Goal: Task Accomplishment & Management: Use online tool/utility

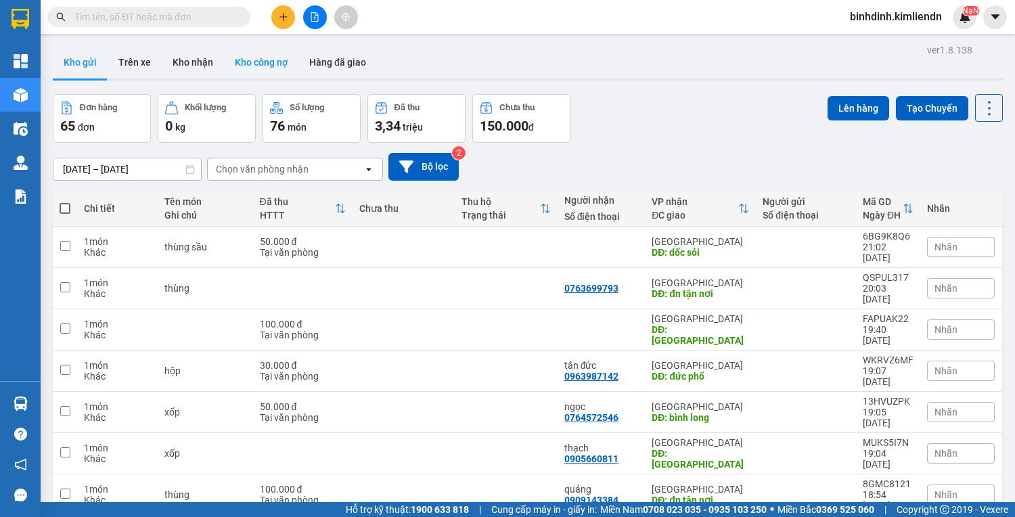
click at [250, 60] on button "Kho công nợ" at bounding box center [261, 62] width 74 height 32
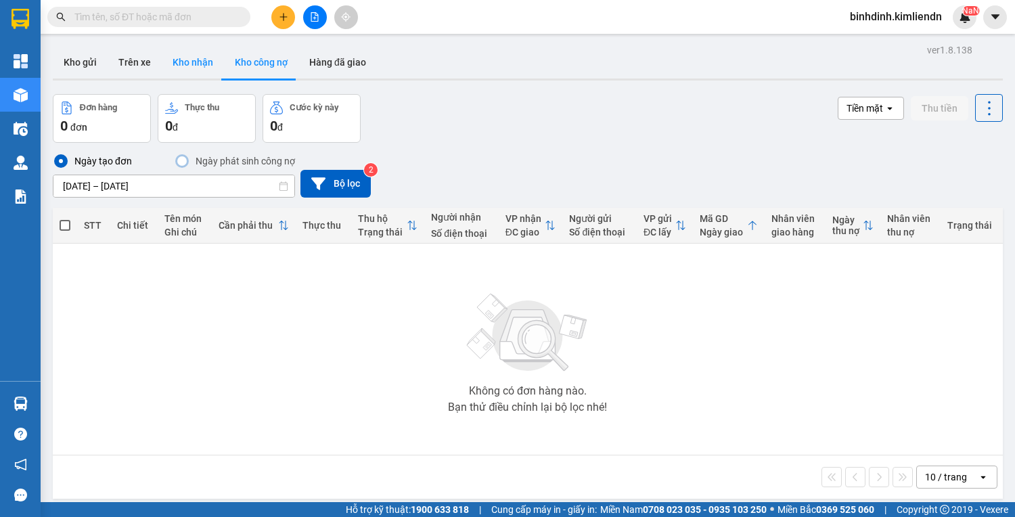
click at [179, 70] on button "Kho nhận" at bounding box center [193, 62] width 62 height 32
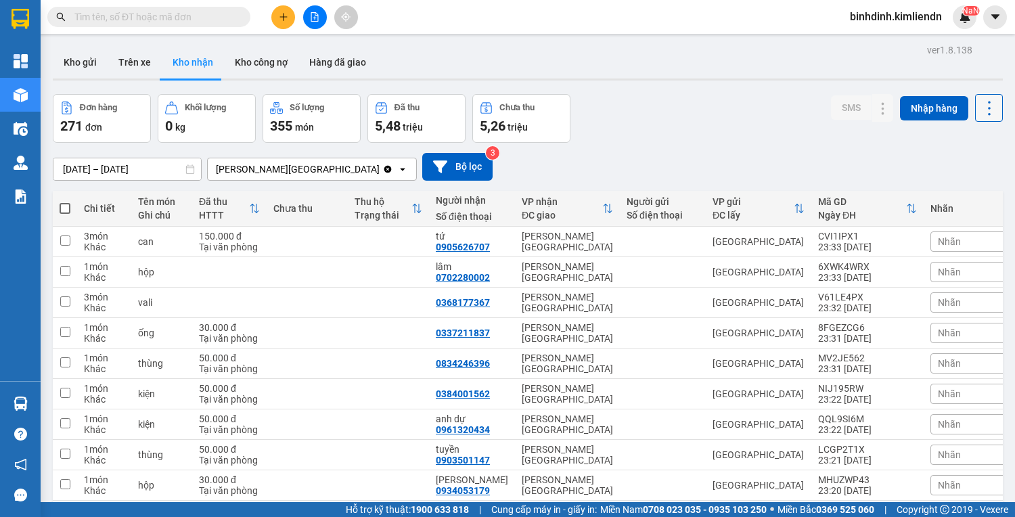
click at [984, 106] on icon at bounding box center [989, 108] width 19 height 19
click at [953, 170] on span "Làm mới" at bounding box center [960, 169] width 37 height 14
click at [850, 304] on icon at bounding box center [854, 302] width 9 height 9
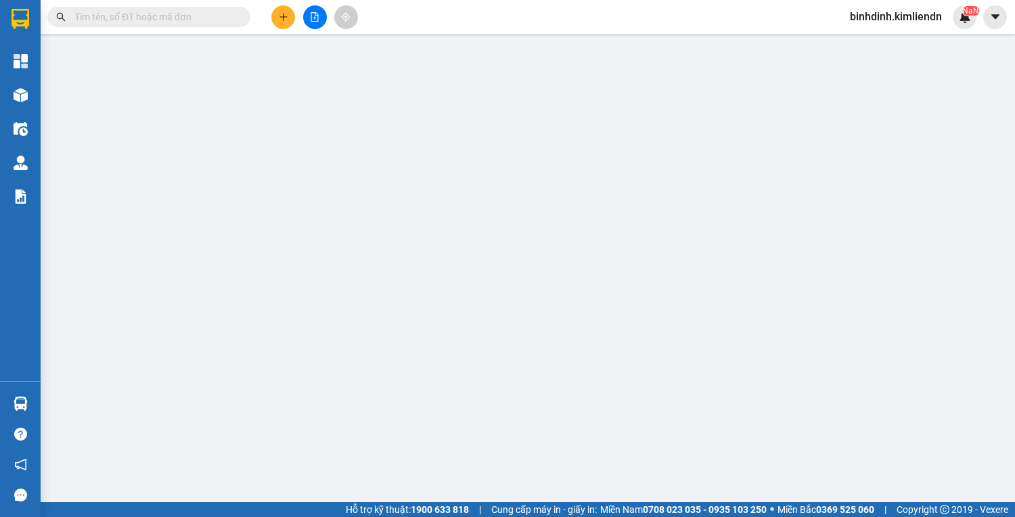
type input "0368177367"
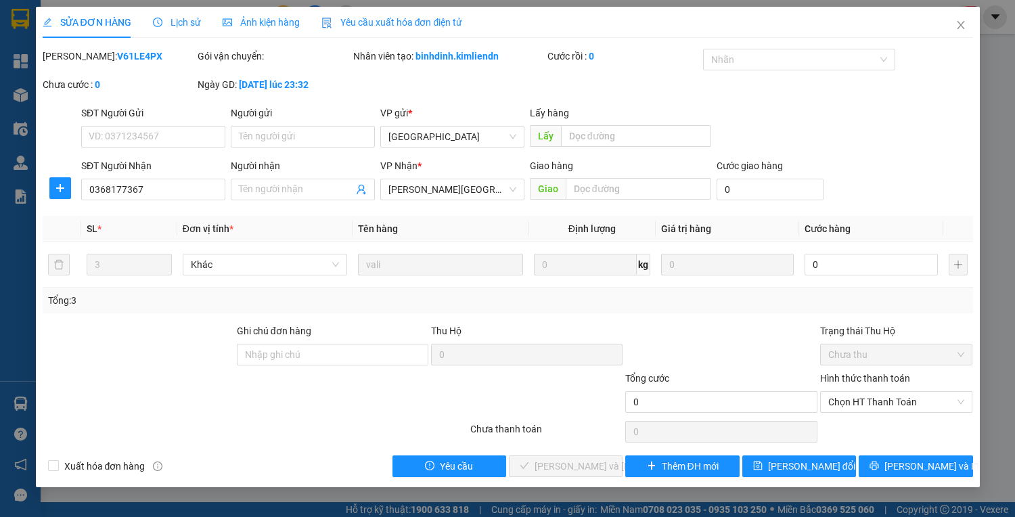
click at [283, 20] on span "Ảnh kiện hàng" at bounding box center [261, 22] width 77 height 11
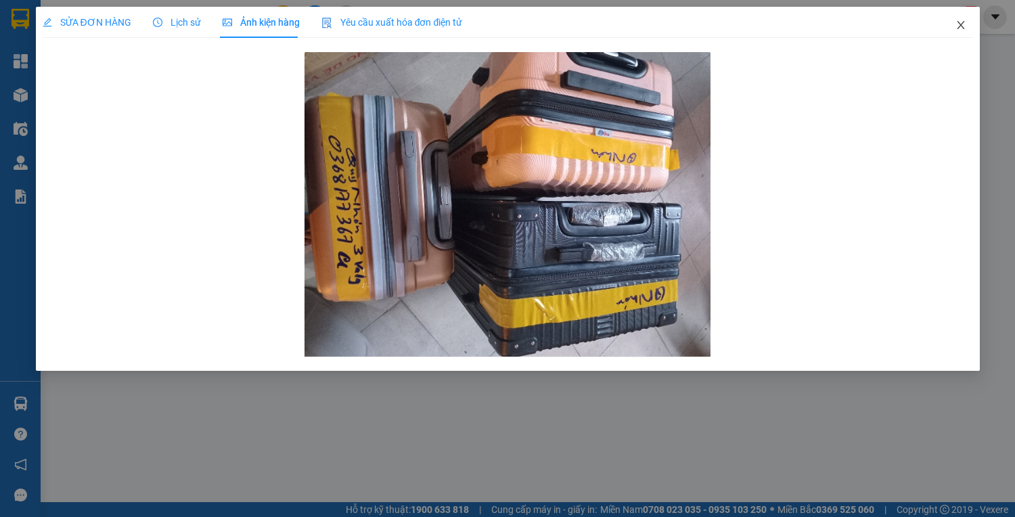
click at [957, 26] on icon "close" at bounding box center [960, 25] width 11 height 11
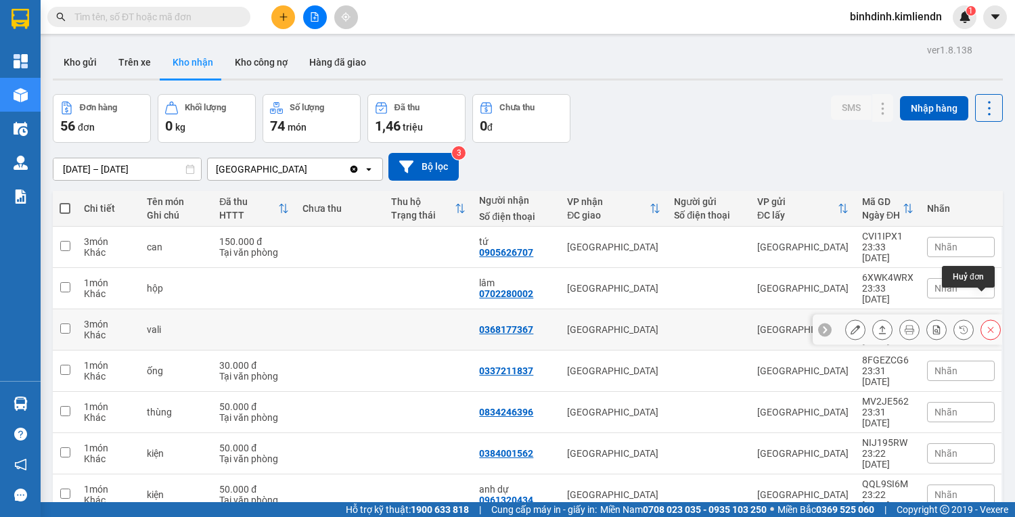
click at [986, 325] on icon at bounding box center [990, 329] width 9 height 9
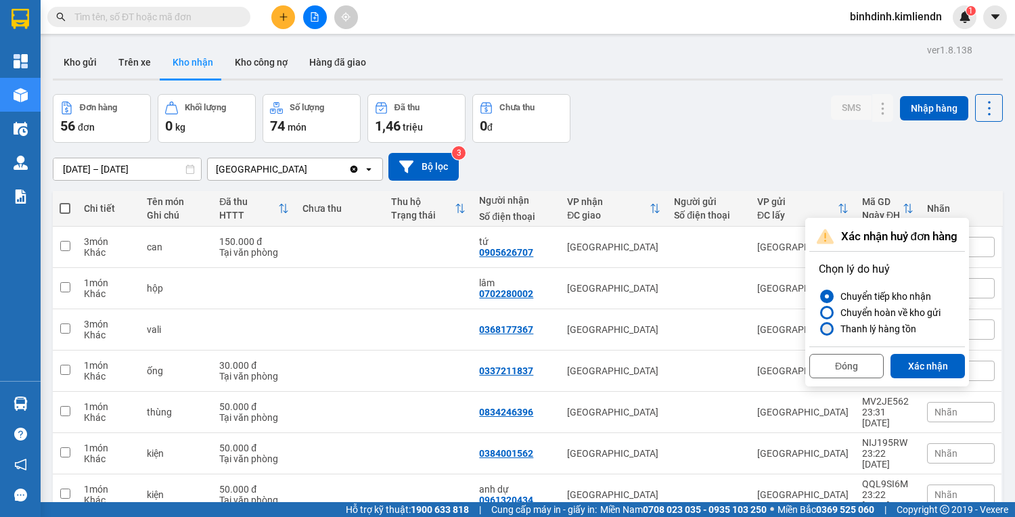
click at [838, 325] on div "Thanh lý hàng tồn" at bounding box center [875, 329] width 81 height 16
click at [819, 329] on input "Thanh lý hàng tồn" at bounding box center [819, 329] width 0 height 0
click at [934, 369] on button "Xác nhận" at bounding box center [927, 366] width 74 height 24
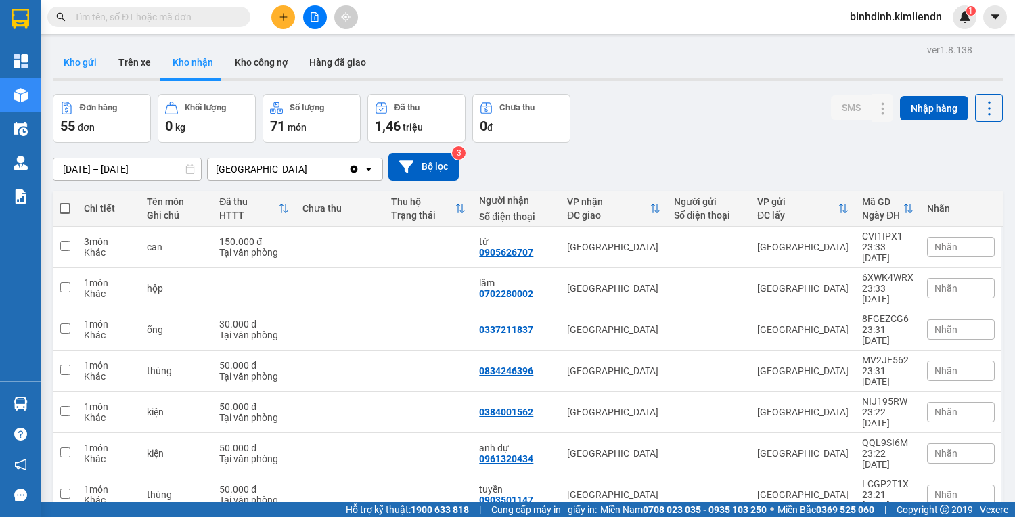
click at [81, 62] on button "Kho gửi" at bounding box center [80, 62] width 55 height 32
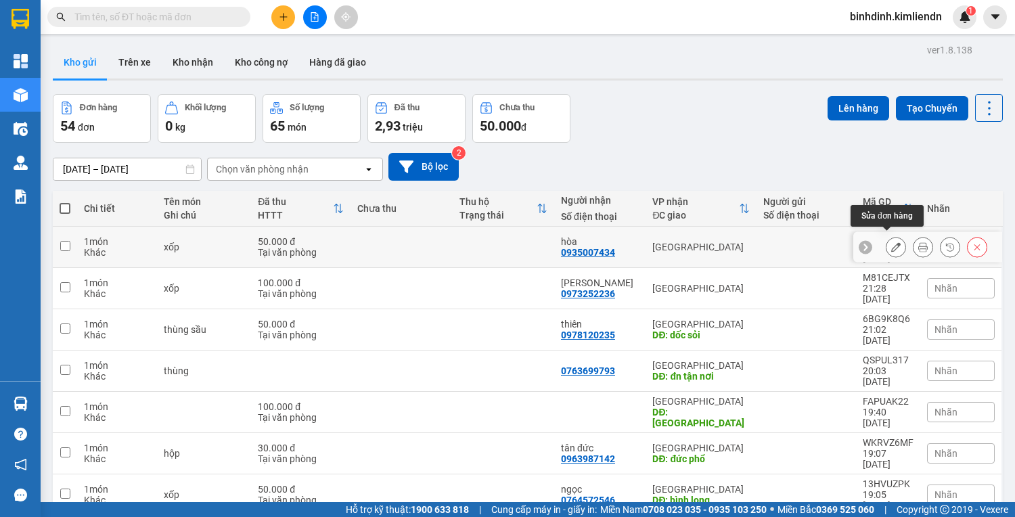
click at [891, 242] on icon at bounding box center [895, 246] width 9 height 9
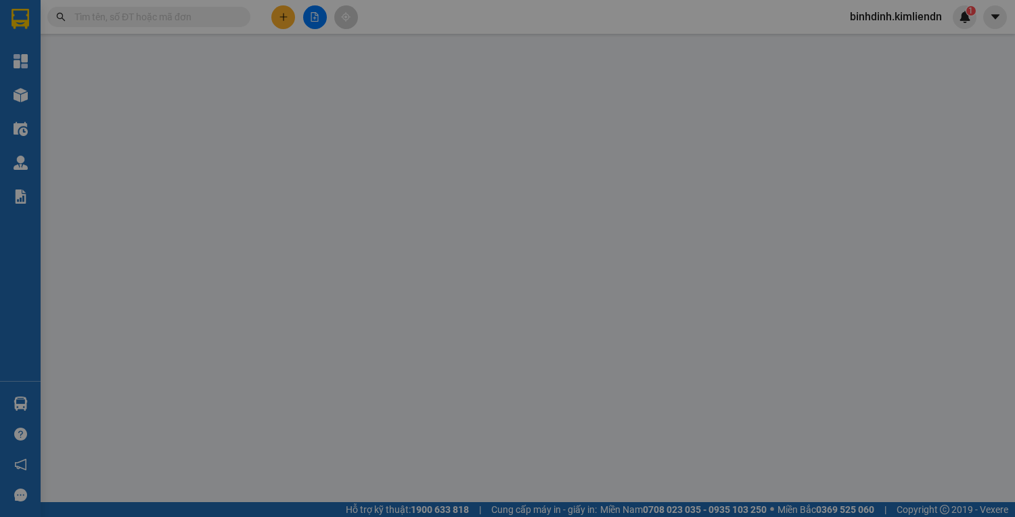
type input "0935007434"
type input "hòa"
type input "50.000"
type input "0"
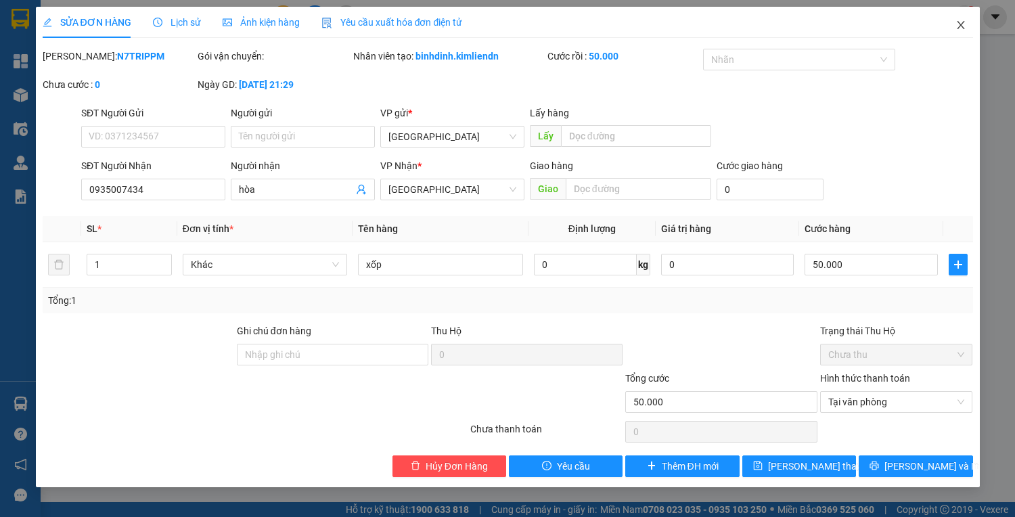
click at [951, 24] on span "Close" at bounding box center [961, 26] width 38 height 38
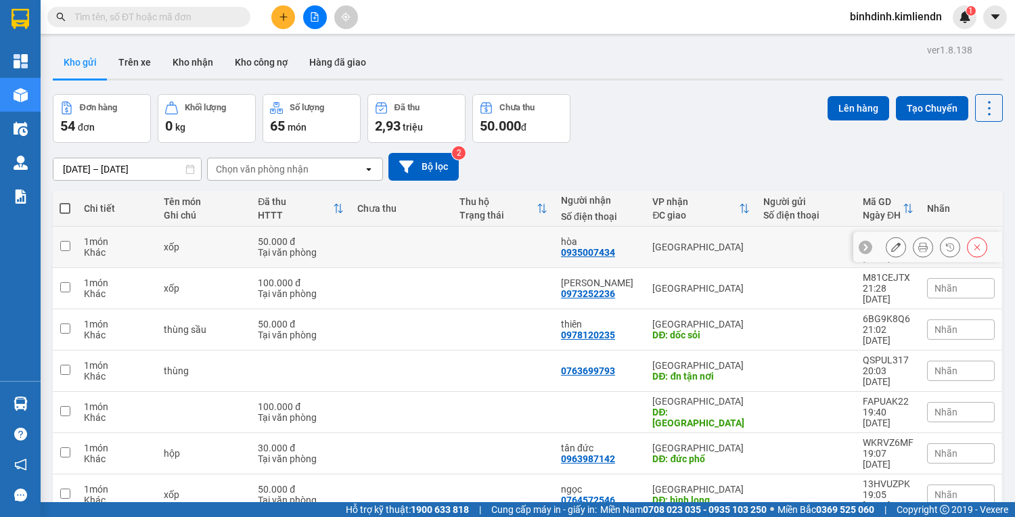
click at [57, 245] on td at bounding box center [65, 247] width 24 height 41
checkbox input "true"
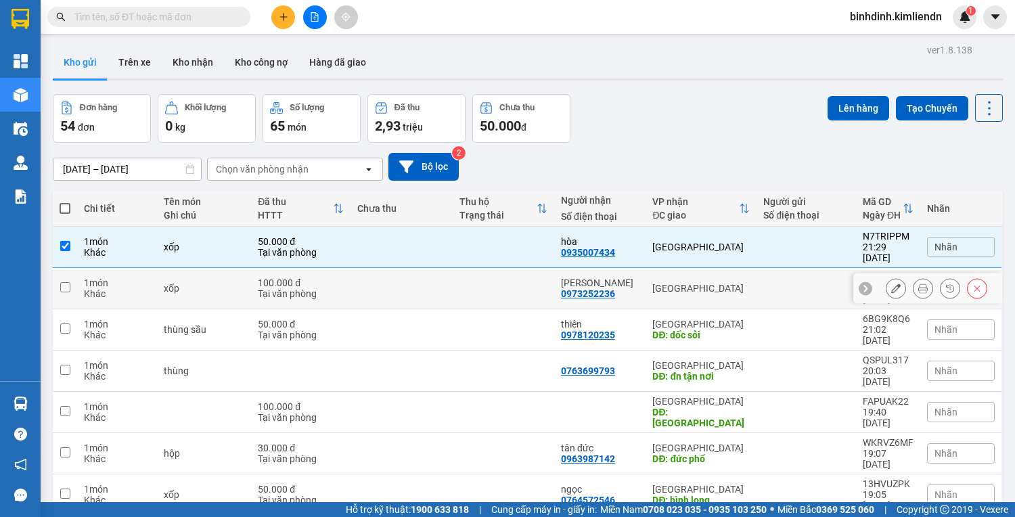
click at [67, 268] on td at bounding box center [65, 288] width 24 height 41
checkbox input "true"
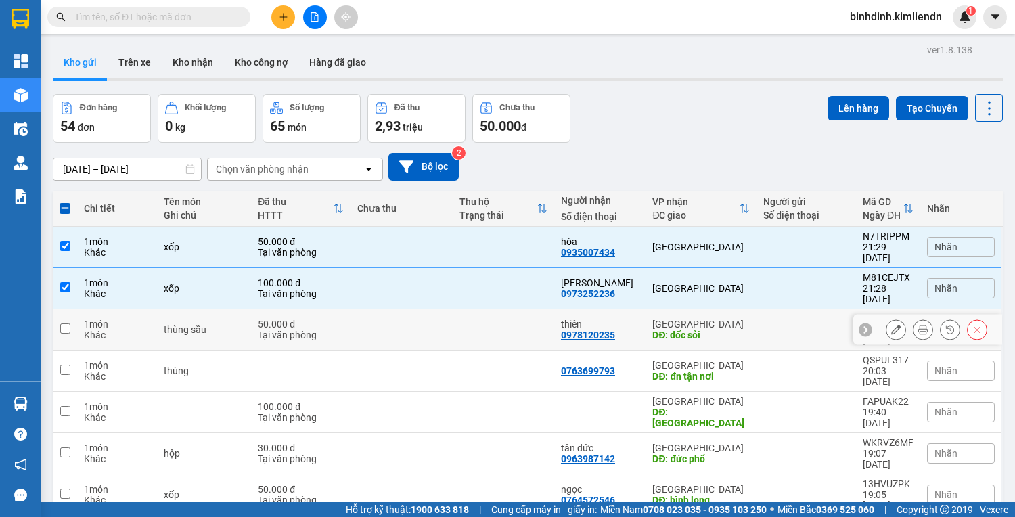
click at [65, 323] on input "checkbox" at bounding box center [65, 328] width 10 height 10
checkbox input "true"
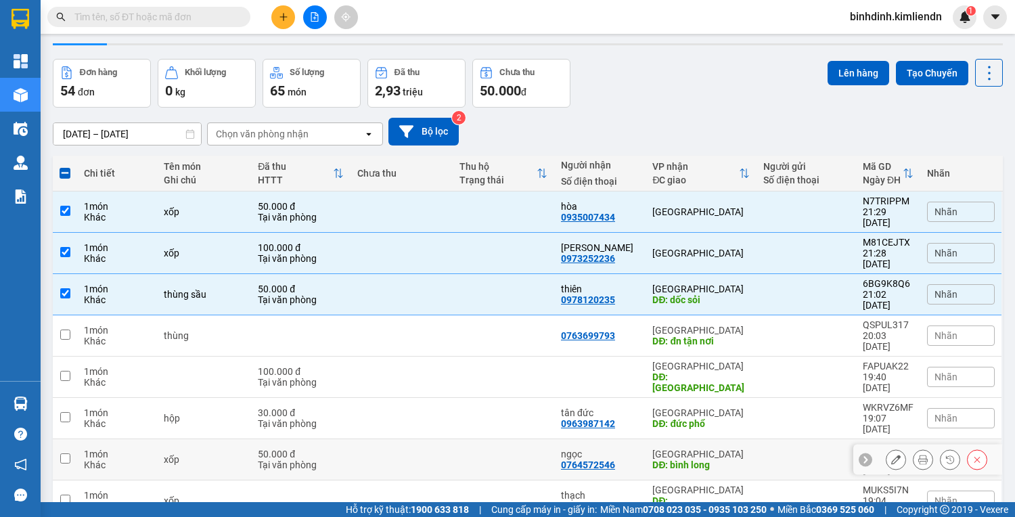
scroll to position [82, 0]
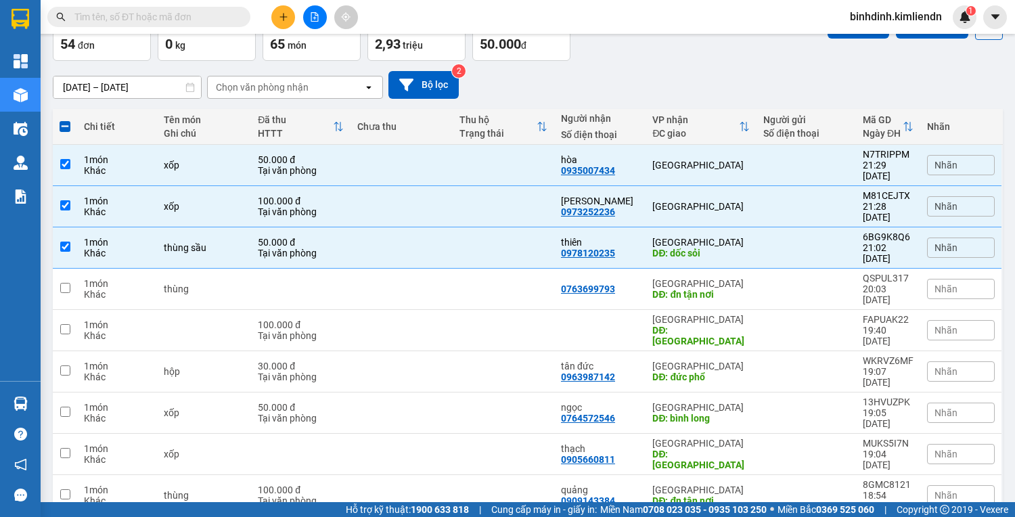
checkbox input "true"
click at [65, 489] on input "checkbox" at bounding box center [65, 494] width 10 height 10
checkbox input "true"
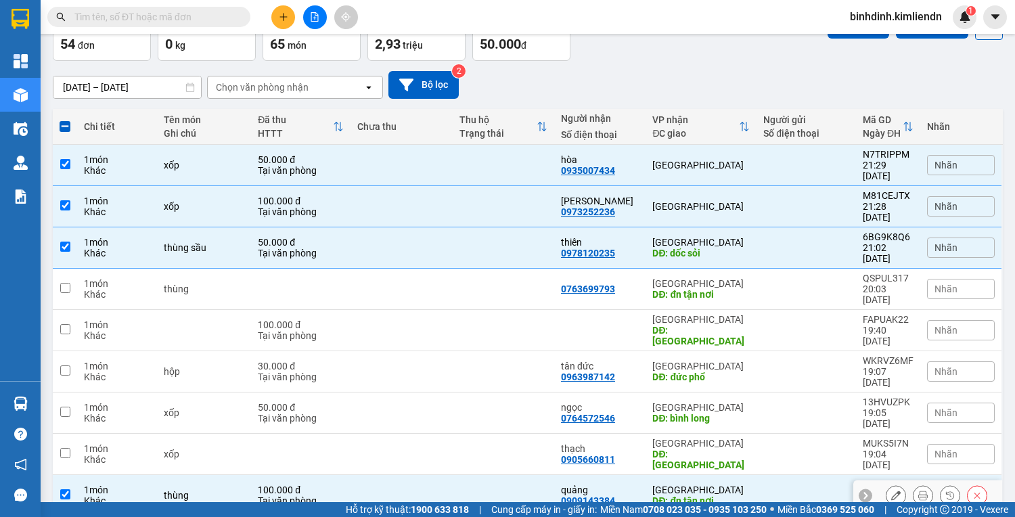
click at [66, 434] on td at bounding box center [65, 454] width 24 height 41
checkbox input "true"
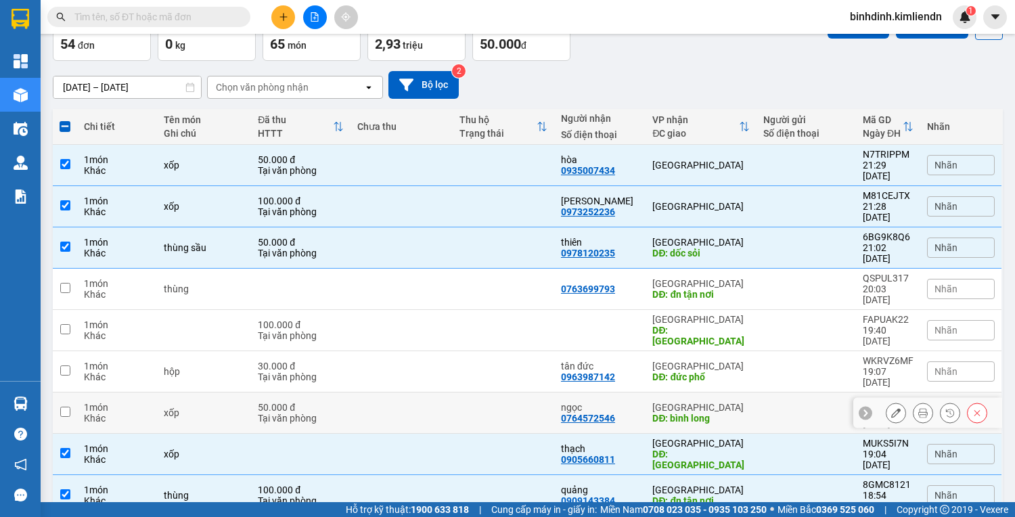
click at [68, 392] on td at bounding box center [65, 412] width 24 height 41
checkbox input "true"
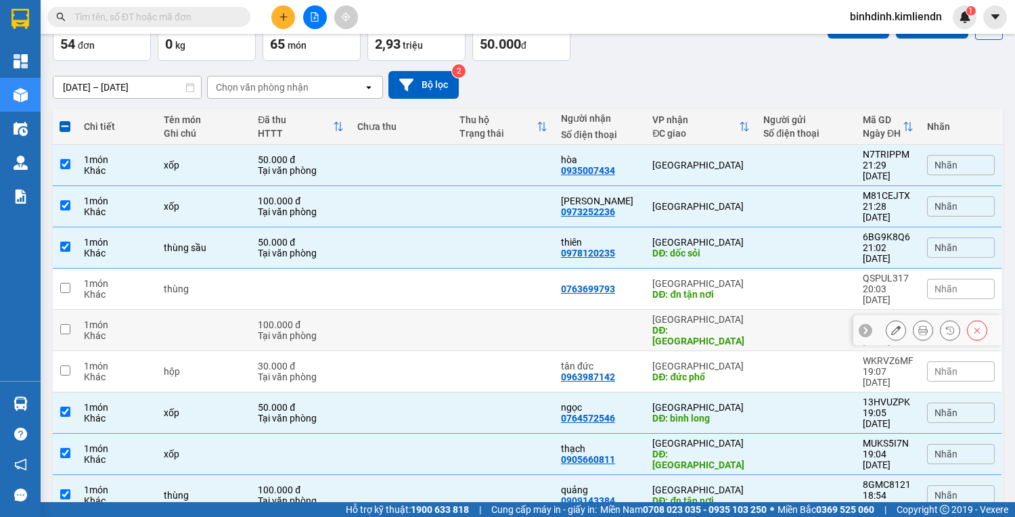
click at [61, 310] on td at bounding box center [65, 330] width 24 height 41
checkbox input "true"
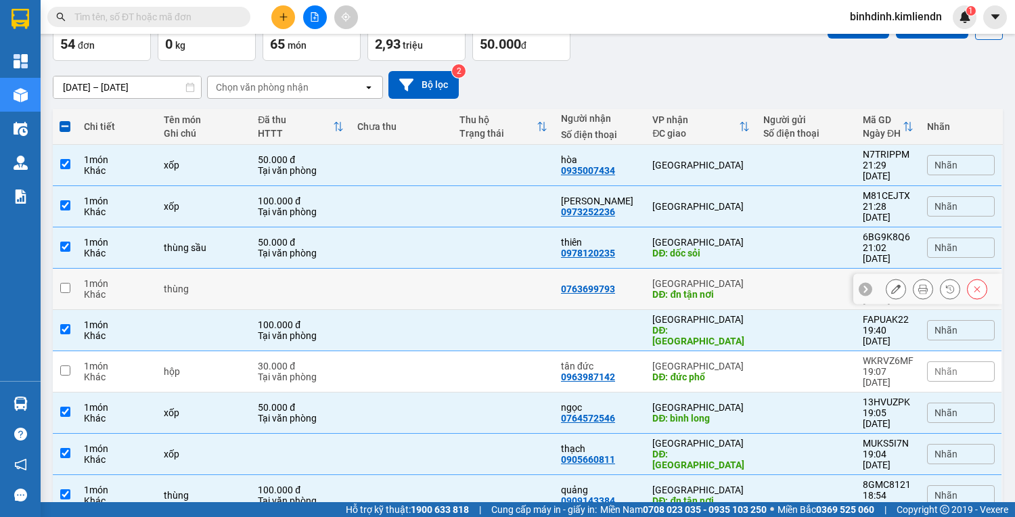
click at [66, 283] on input "checkbox" at bounding box center [65, 288] width 10 height 10
checkbox input "true"
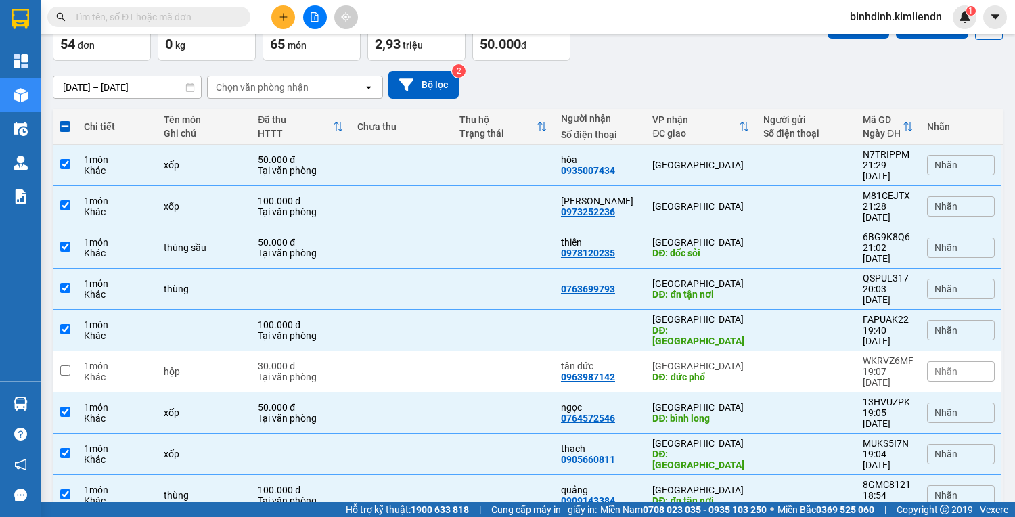
checkbox input "false"
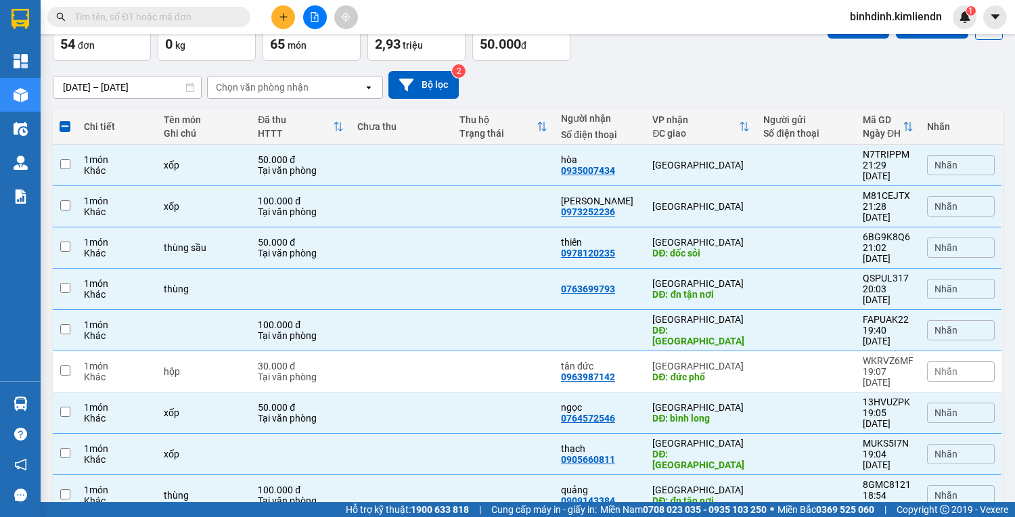
checkbox input "false"
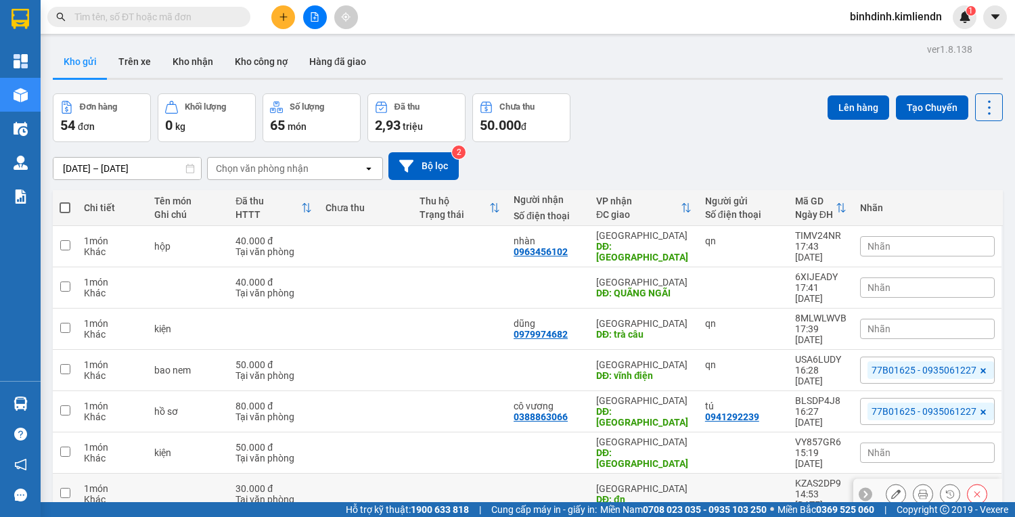
scroll to position [0, 0]
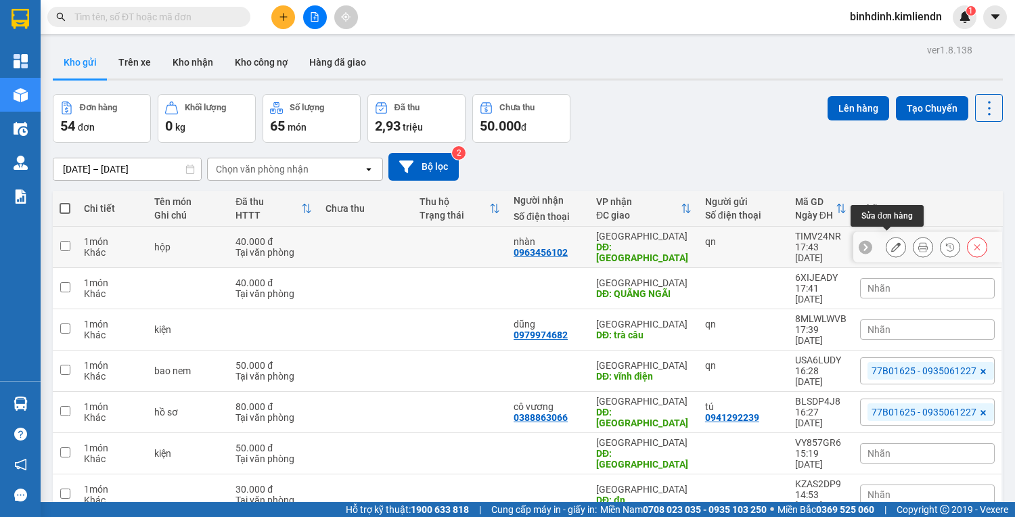
click at [891, 242] on icon at bounding box center [895, 246] width 9 height 9
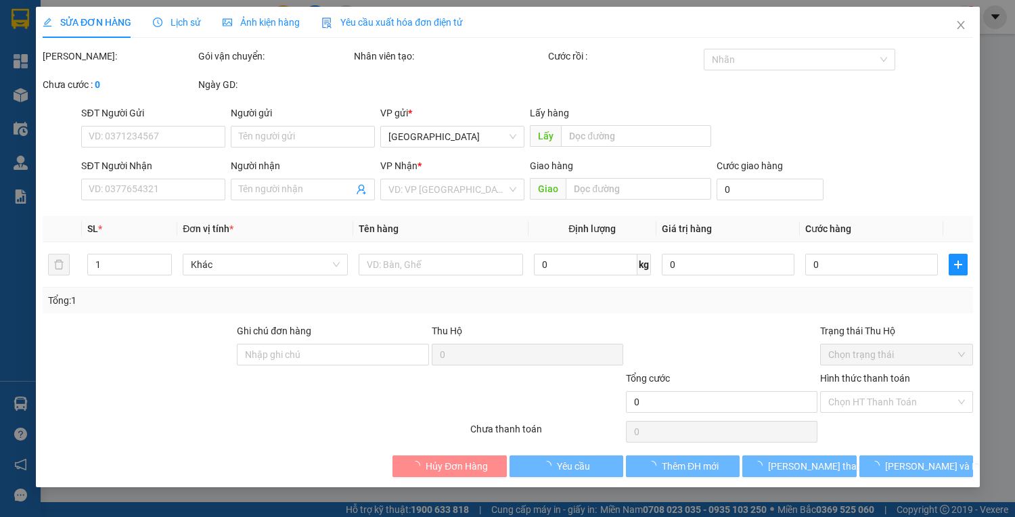
type input "qn"
type input "quy nhơn"
type input "0963456102"
type input "nhàn"
type input "quảng ngãi"
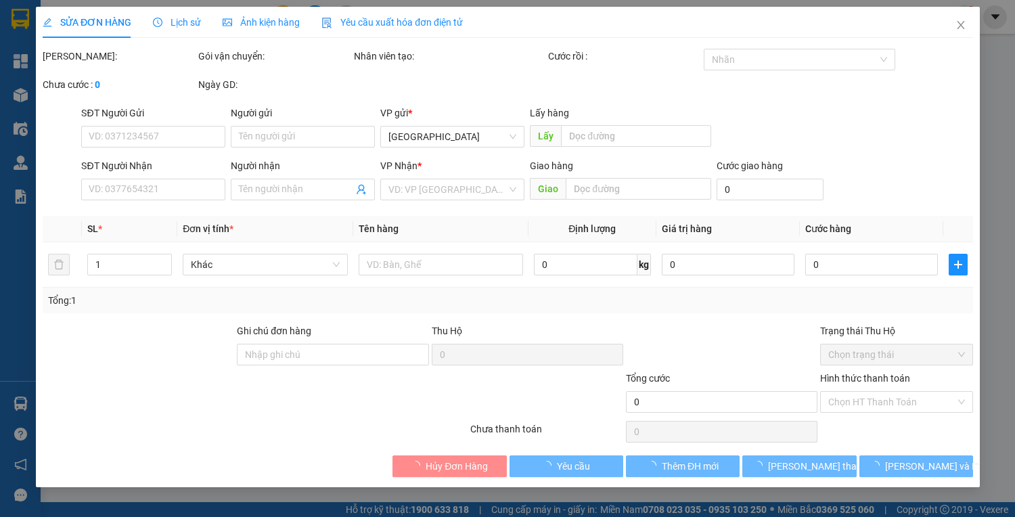
type input "77b01625 hạ 0935061227"
type input "40.000"
type input "0"
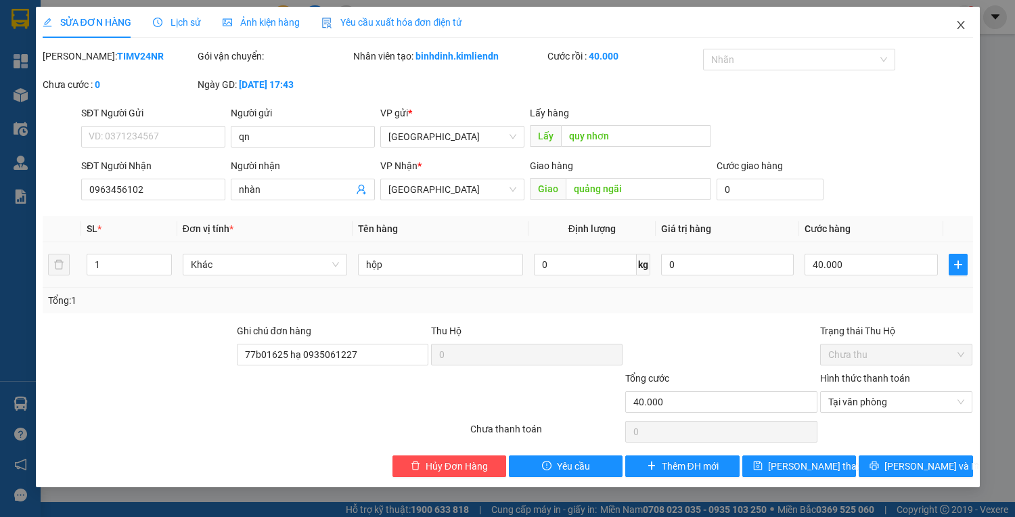
click at [950, 28] on span "Close" at bounding box center [961, 26] width 38 height 38
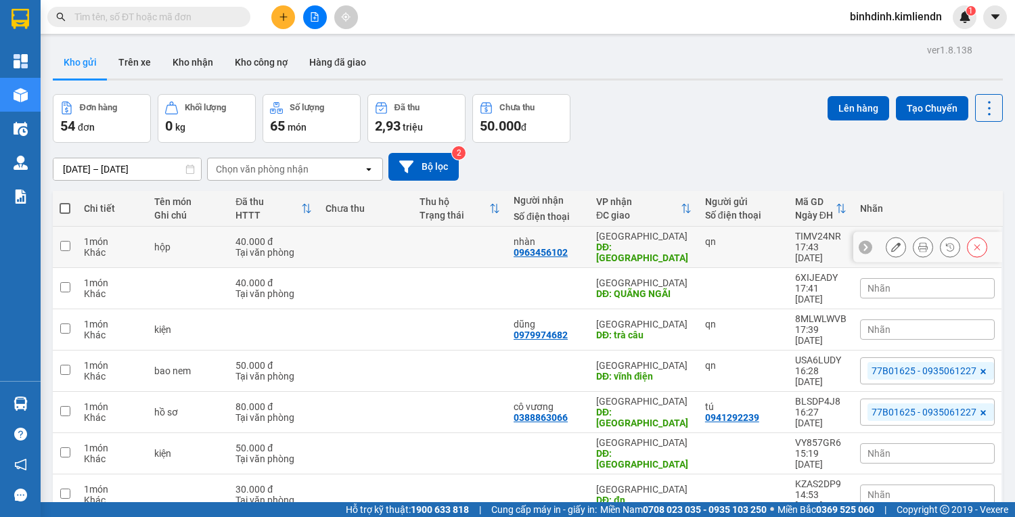
click at [72, 235] on td at bounding box center [65, 247] width 24 height 41
checkbox input "true"
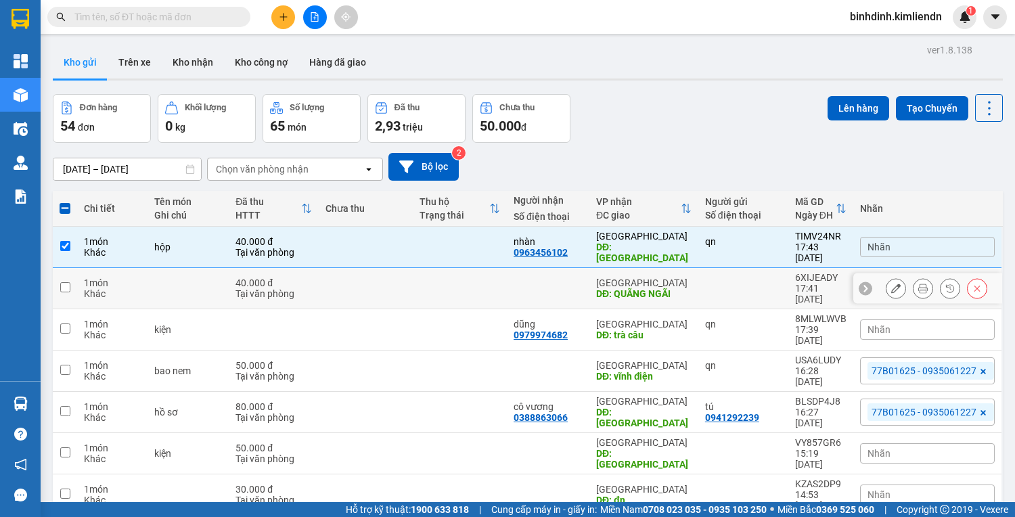
click at [871, 273] on div at bounding box center [927, 288] width 149 height 30
click at [878, 273] on div at bounding box center [927, 288] width 149 height 30
click at [886, 277] on button at bounding box center [895, 289] width 19 height 24
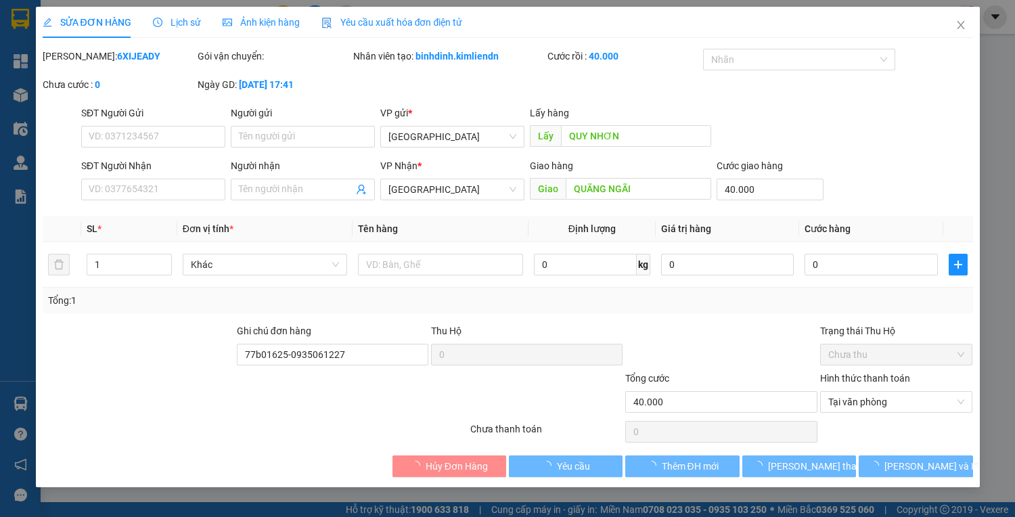
type input "QUY NHƠN"
type input "QUÃNG NGÃI"
type input "40.000"
type input "77b01625-0935061227"
type input "40.000"
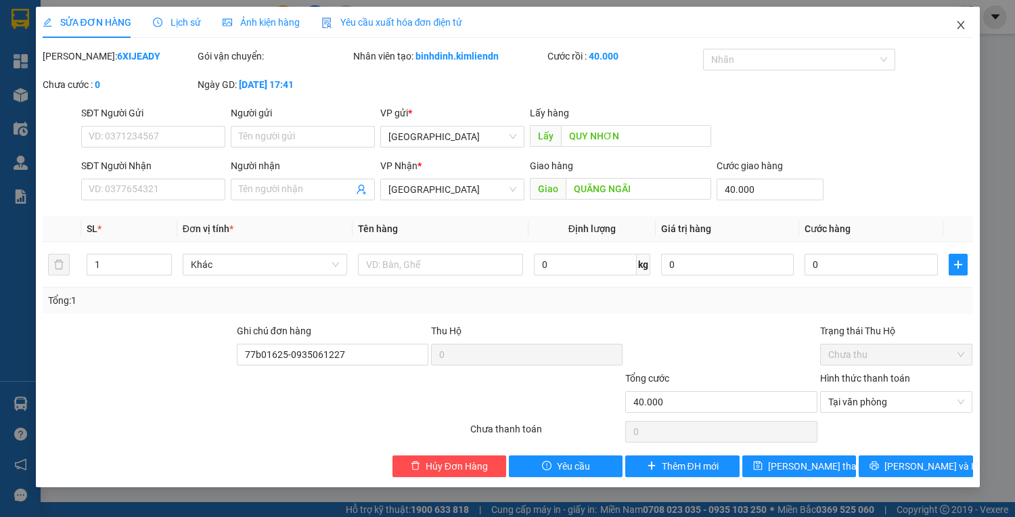
click at [958, 24] on icon "close" at bounding box center [960, 25] width 7 height 8
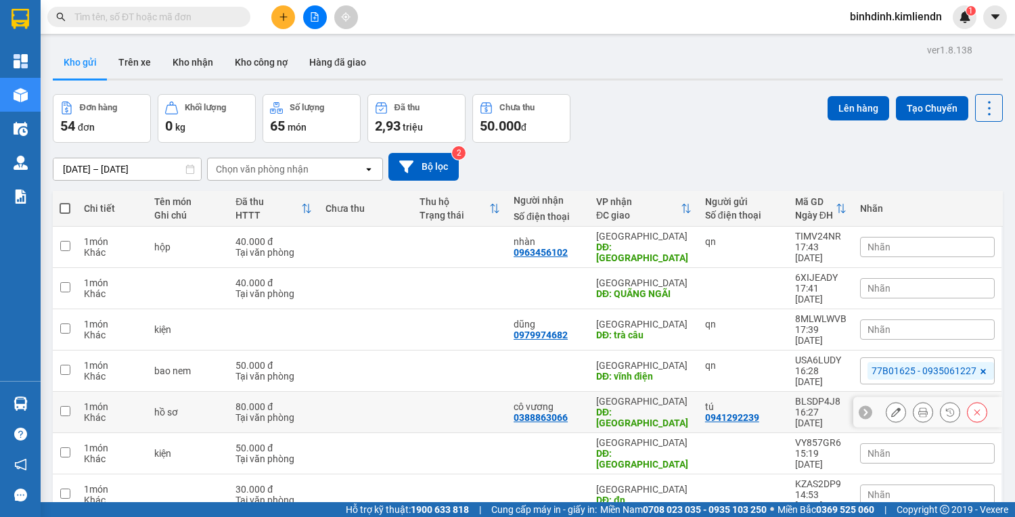
click at [65, 406] on input "checkbox" at bounding box center [65, 411] width 10 height 10
checkbox input "true"
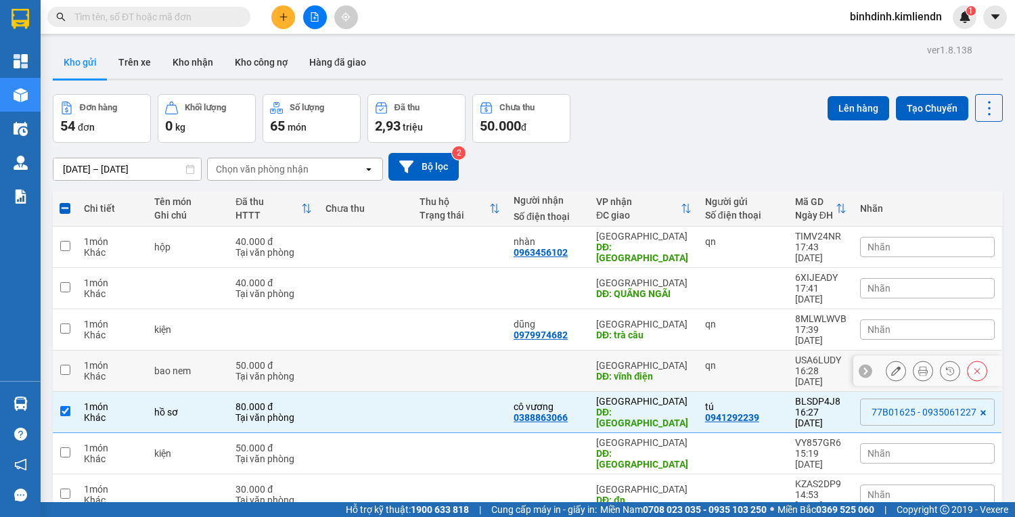
click at [68, 365] on input "checkbox" at bounding box center [65, 370] width 10 height 10
checkbox input "true"
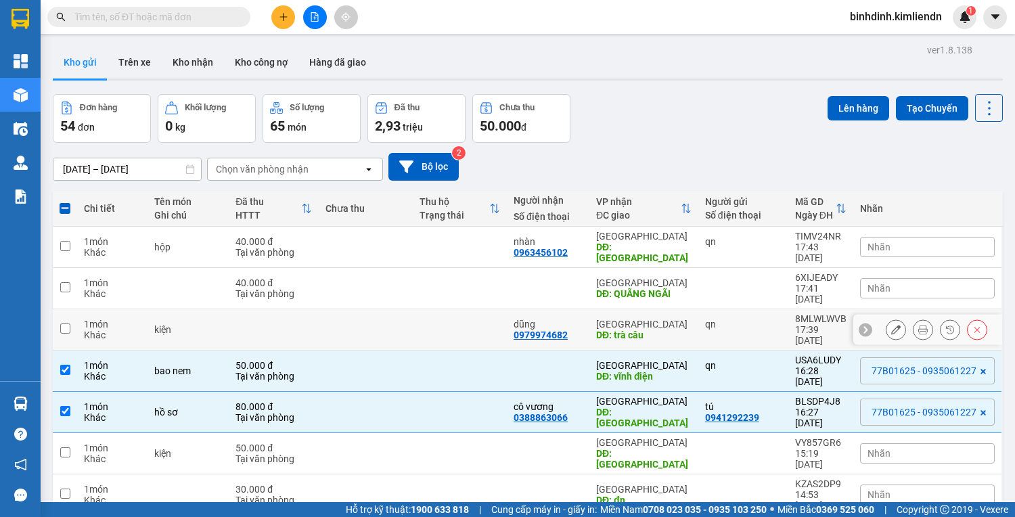
click at [68, 323] on input "checkbox" at bounding box center [65, 328] width 10 height 10
checkbox input "true"
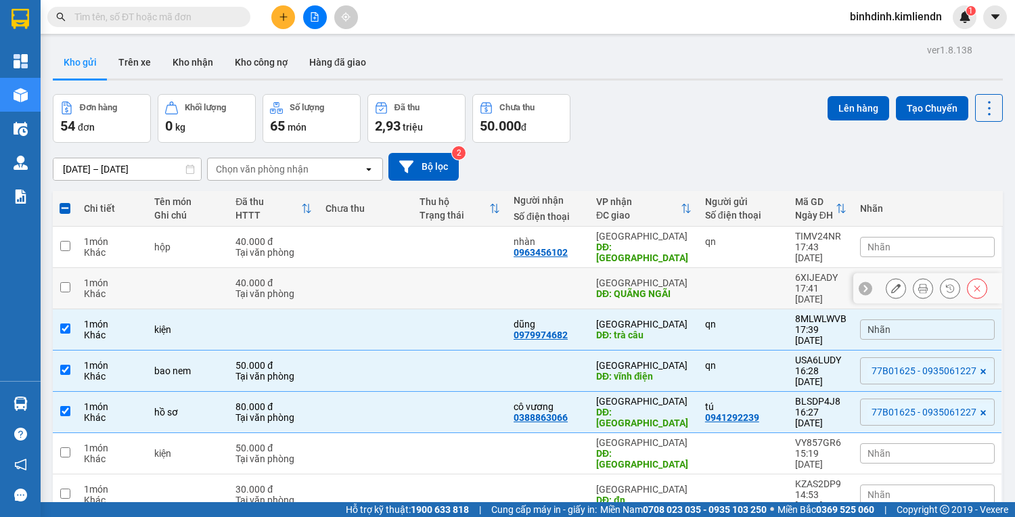
click at [68, 282] on input "checkbox" at bounding box center [65, 287] width 10 height 10
checkbox input "true"
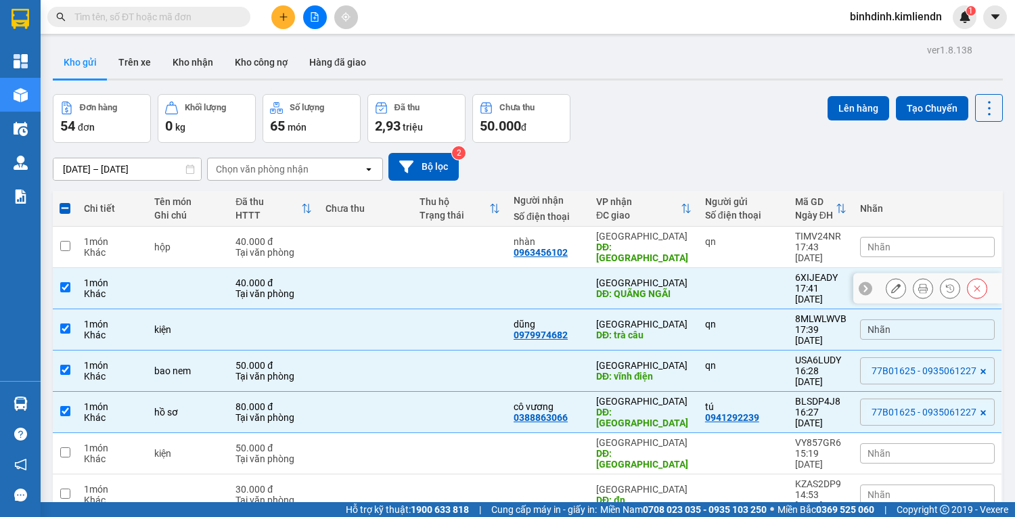
click at [60, 241] on input "checkbox" at bounding box center [65, 246] width 10 height 10
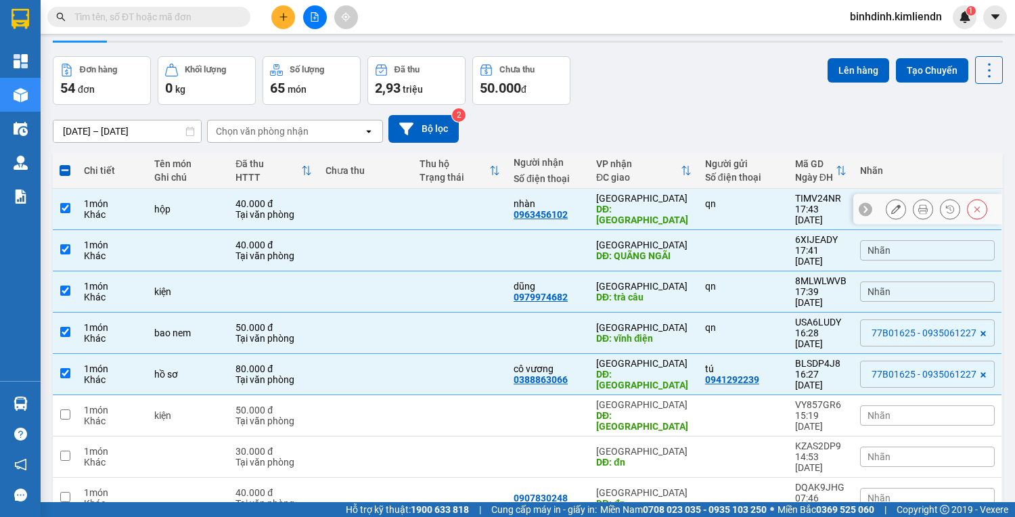
scroll to position [89, 0]
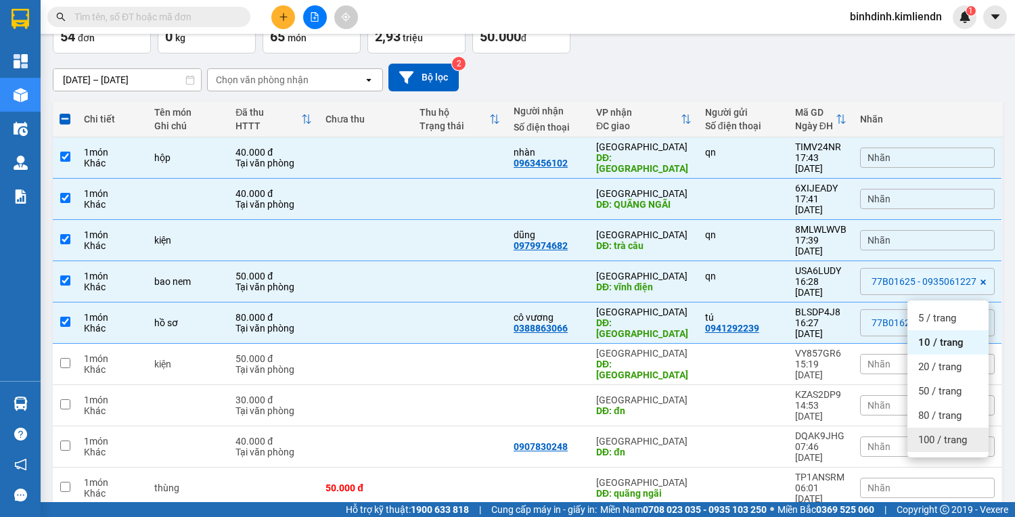
click at [952, 434] on span "100 / trang" at bounding box center [942, 440] width 49 height 14
checkbox input "false"
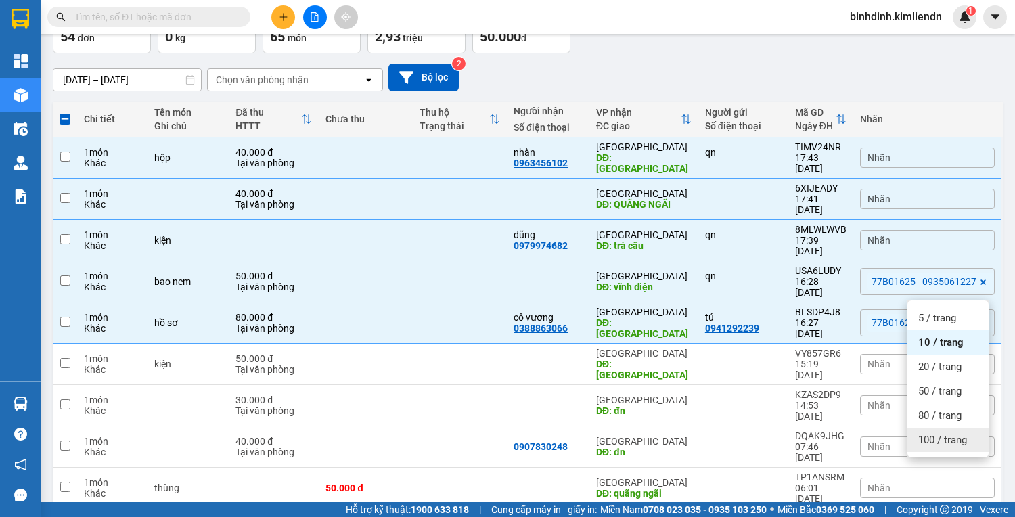
checkbox input "false"
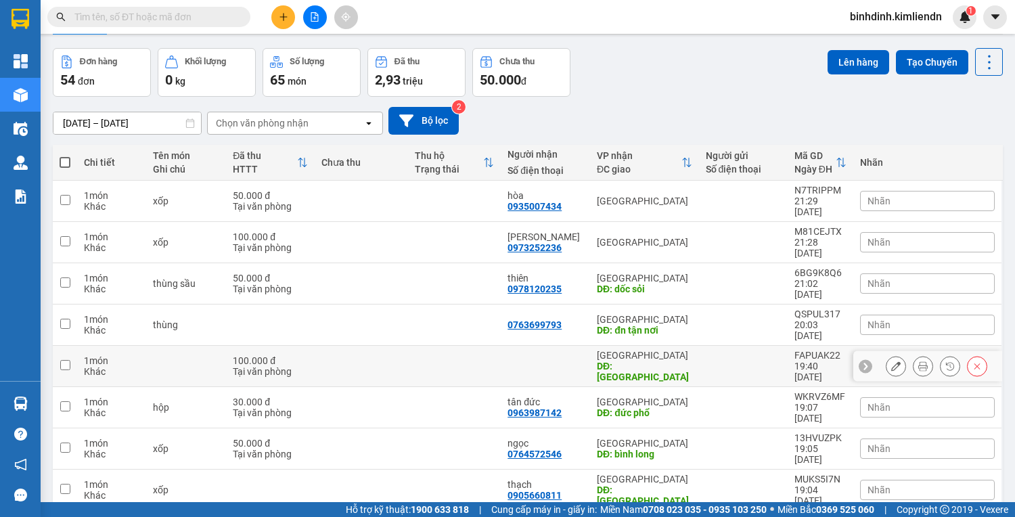
scroll to position [0, 0]
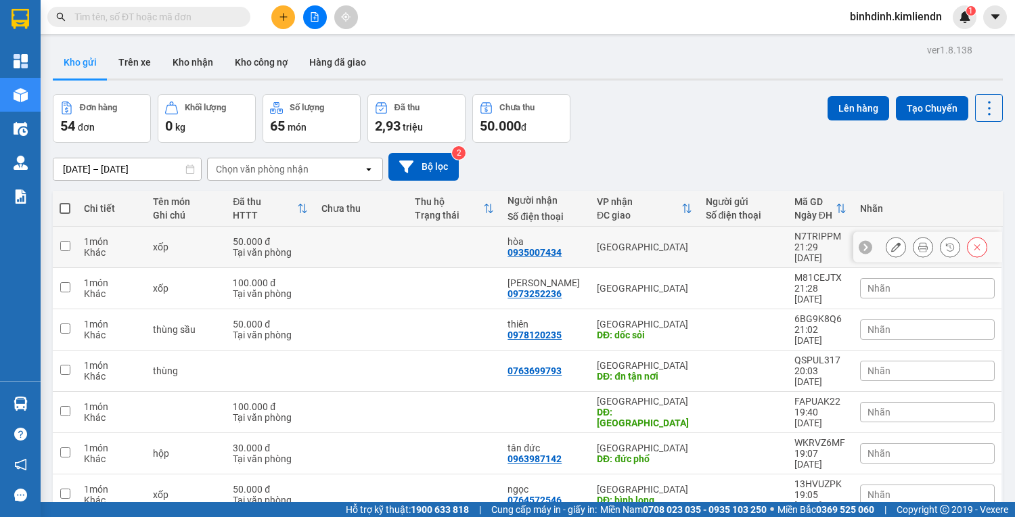
click at [85, 247] on div "Khác" at bounding box center [111, 252] width 55 height 11
checkbox input "true"
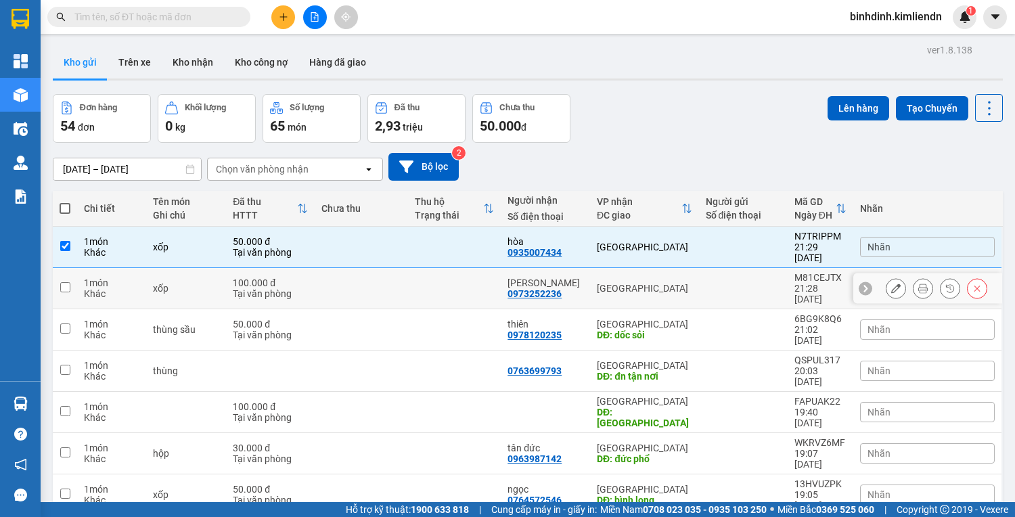
click at [77, 268] on td "1 món Khác" at bounding box center [111, 288] width 69 height 41
checkbox input "true"
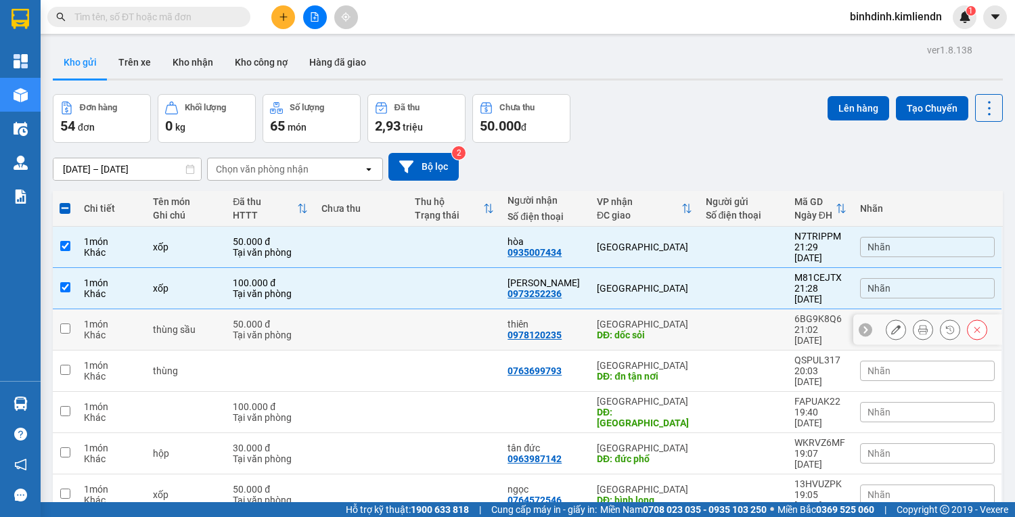
click at [90, 329] on div "Khác" at bounding box center [111, 334] width 55 height 11
checkbox input "true"
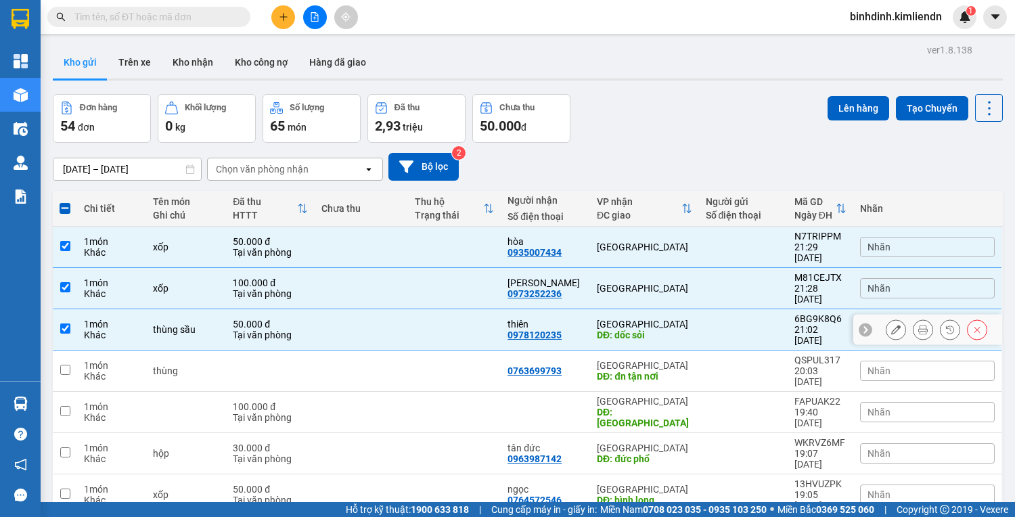
click at [96, 360] on div "1 món" at bounding box center [111, 365] width 55 height 11
checkbox input "true"
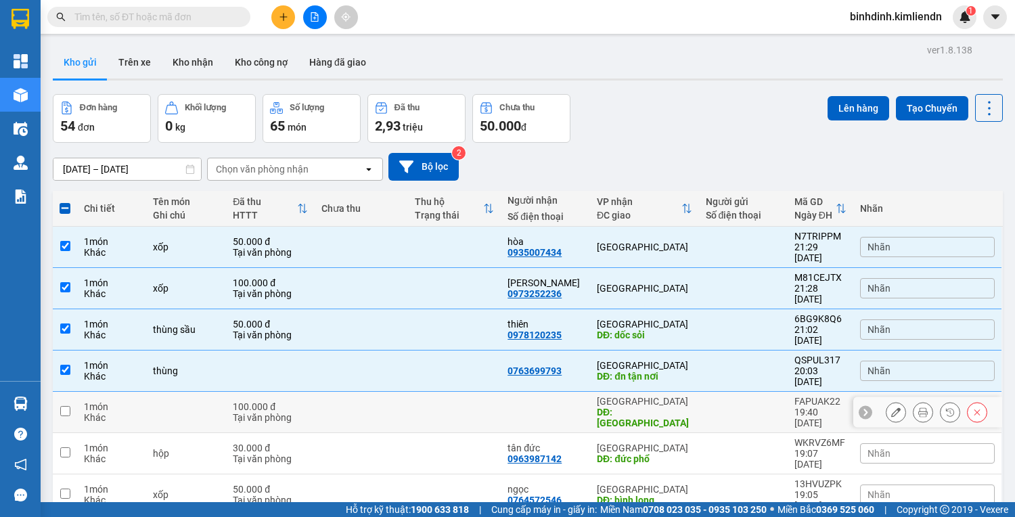
click at [389, 392] on td at bounding box center [361, 412] width 93 height 41
checkbox input "true"
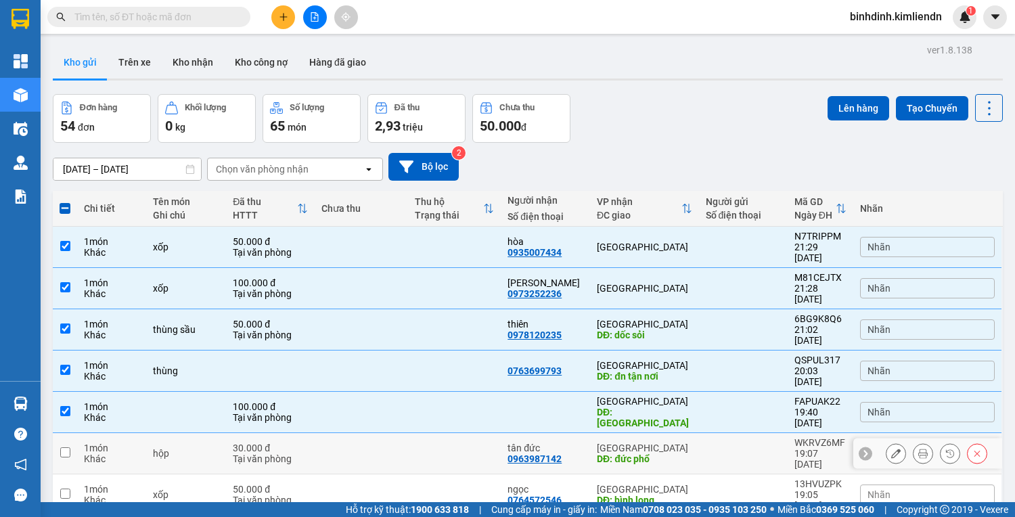
click at [382, 433] on td at bounding box center [361, 453] width 93 height 41
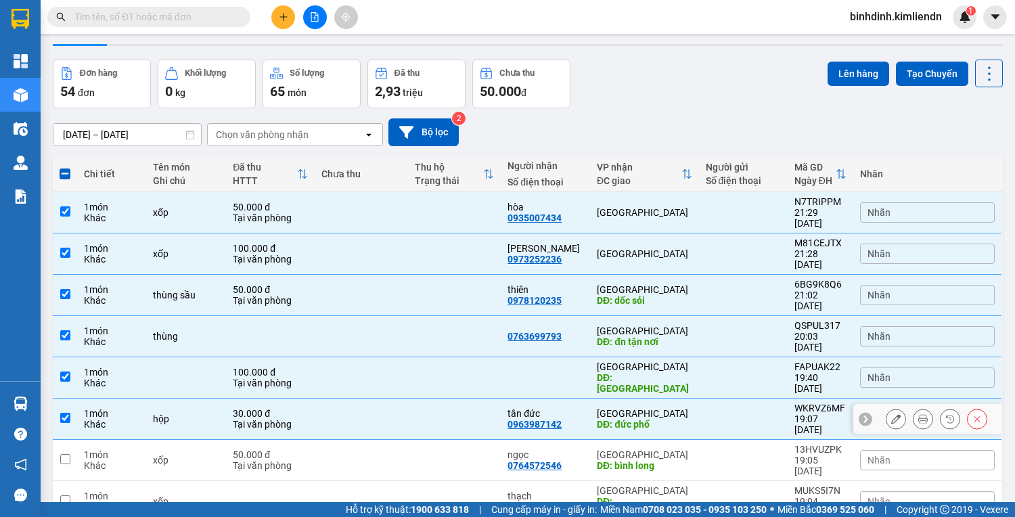
scroll to position [54, 0]
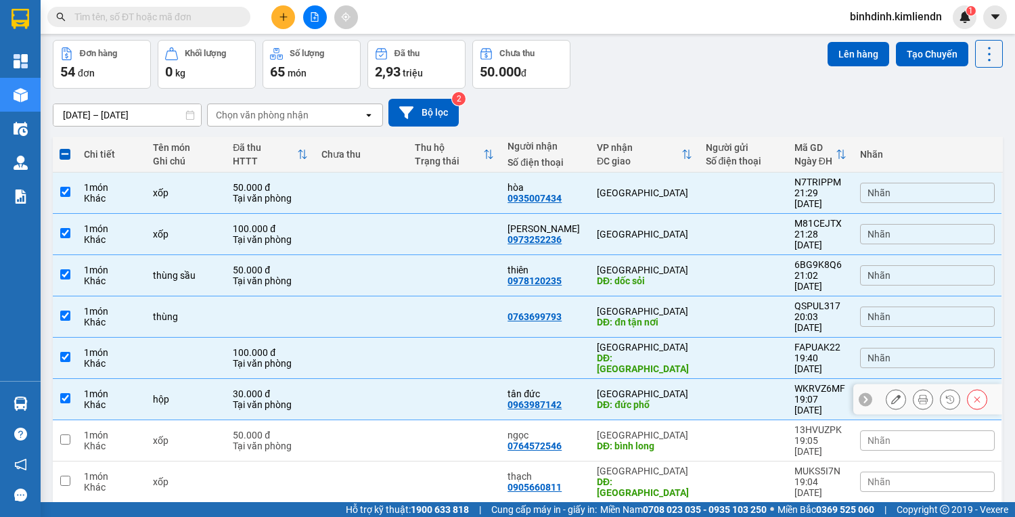
click at [306, 399] on div "Tại văn phòng" at bounding box center [270, 404] width 75 height 11
checkbox input "false"
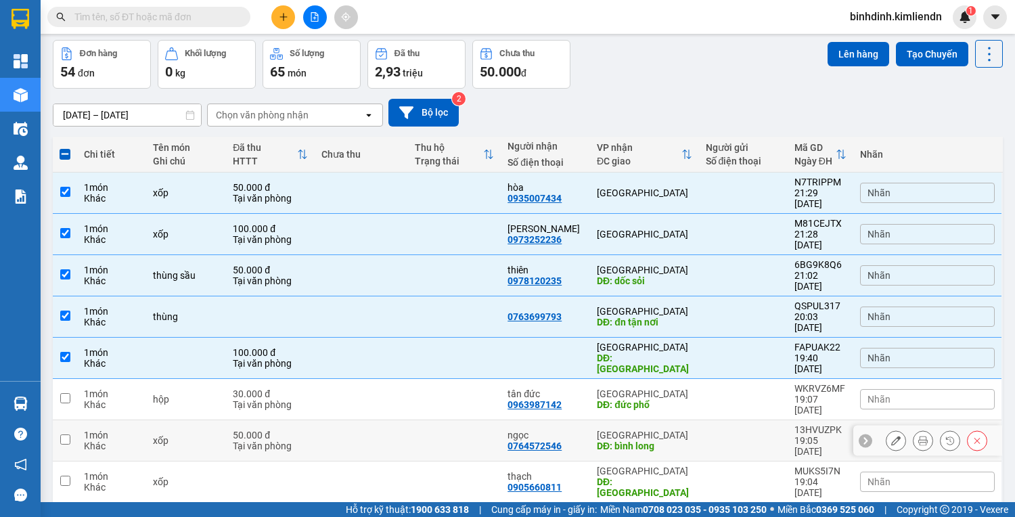
click at [306, 430] on div "50.000 đ" at bounding box center [270, 435] width 75 height 11
checkbox input "true"
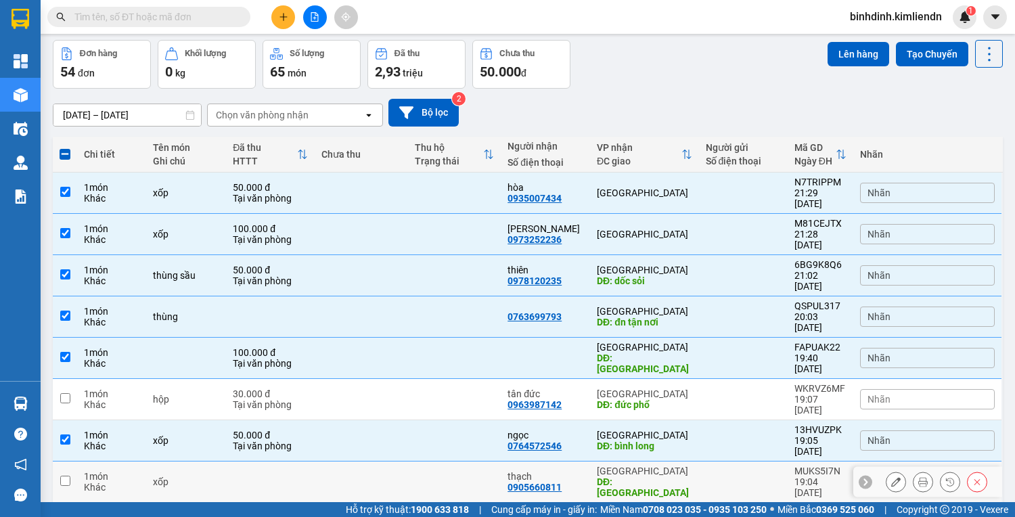
click at [311, 461] on td at bounding box center [270, 481] width 89 height 41
checkbox input "true"
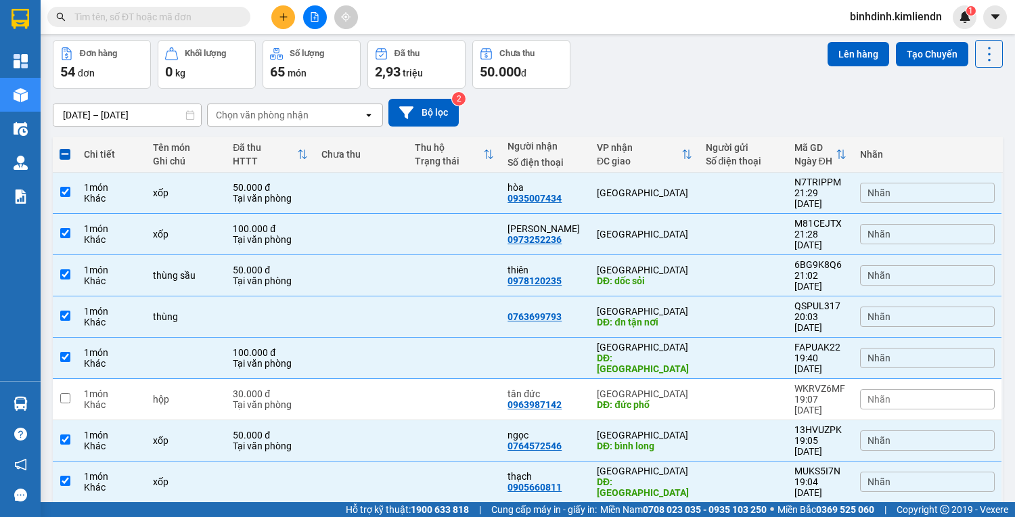
click at [308, 512] on div "100.000 đ" at bounding box center [270, 517] width 75 height 11
checkbox input "true"
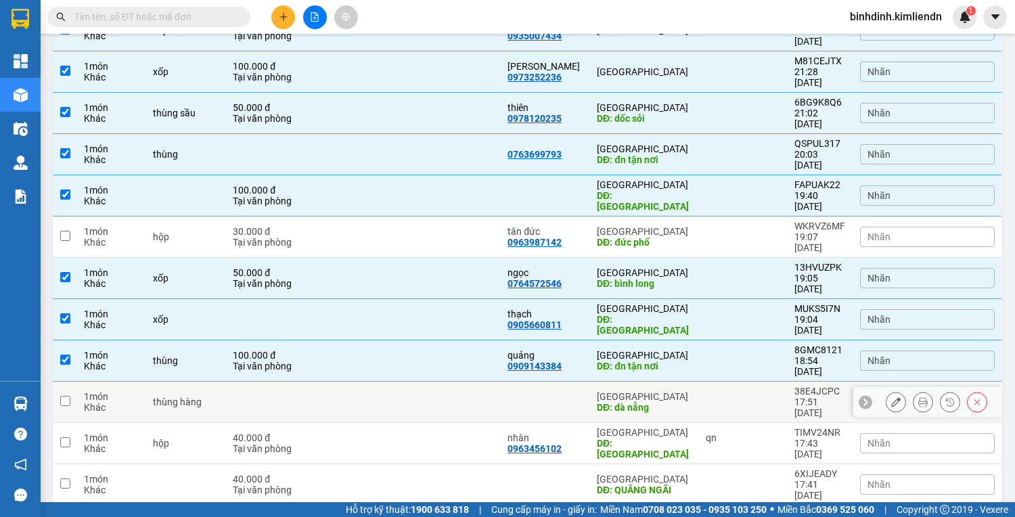
click at [343, 382] on td at bounding box center [361, 402] width 93 height 41
checkbox input "true"
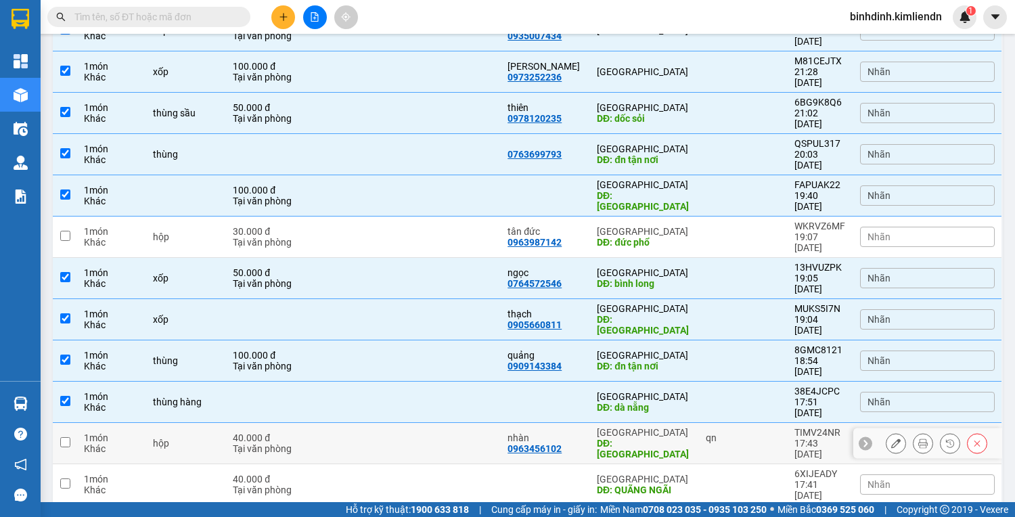
click at [343, 423] on td at bounding box center [361, 443] width 93 height 41
checkbox input "true"
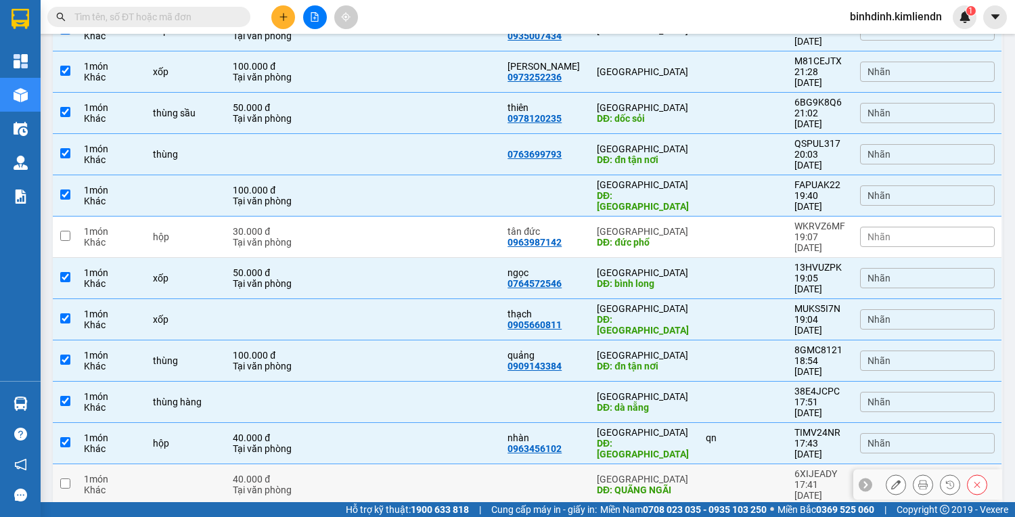
click at [340, 464] on td at bounding box center [361, 484] width 93 height 41
checkbox input "true"
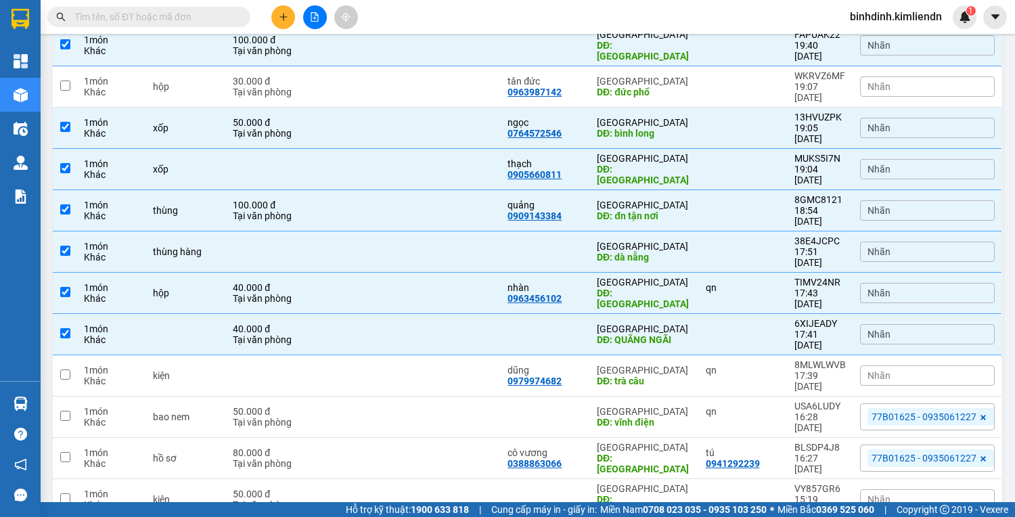
scroll to position [379, 0]
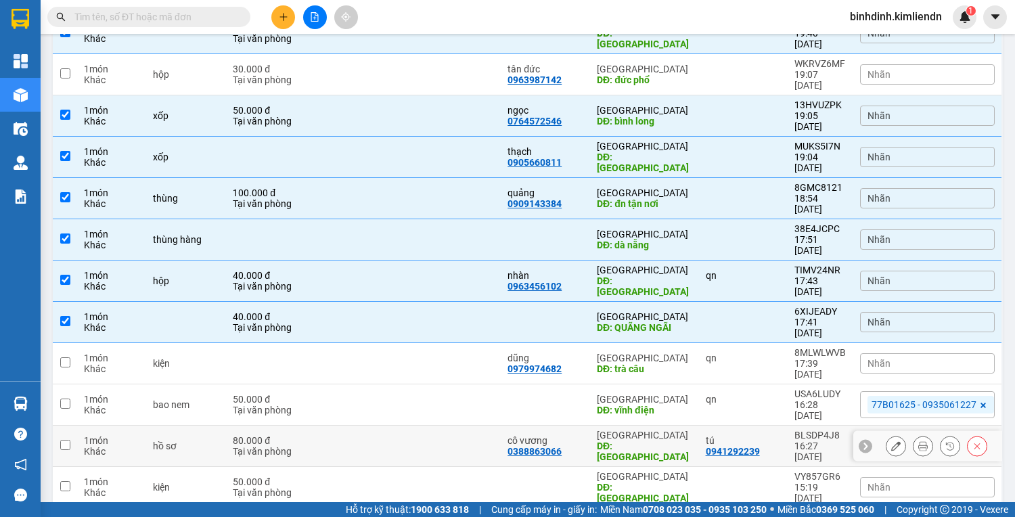
click at [384, 426] on td at bounding box center [361, 446] width 93 height 41
checkbox input "true"
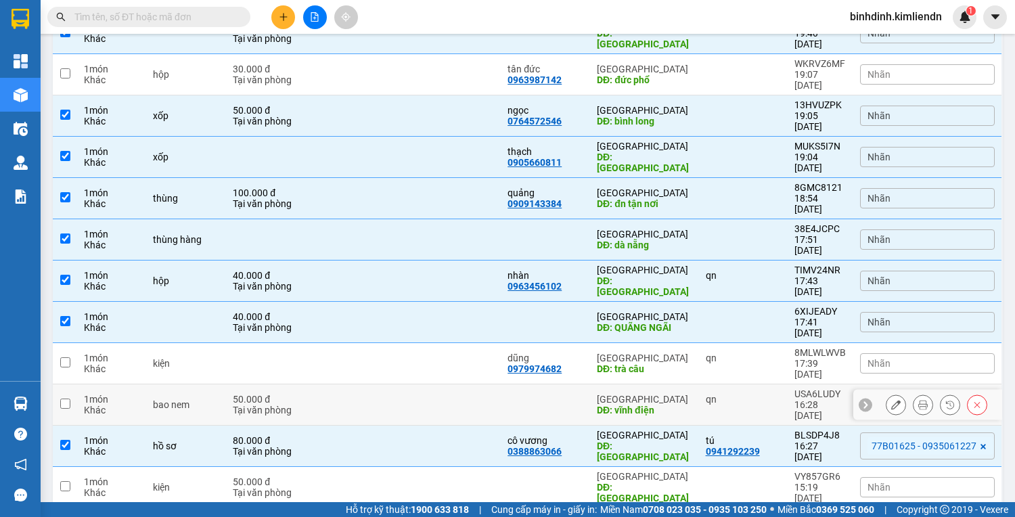
click at [396, 384] on td at bounding box center [361, 404] width 93 height 41
checkbox input "true"
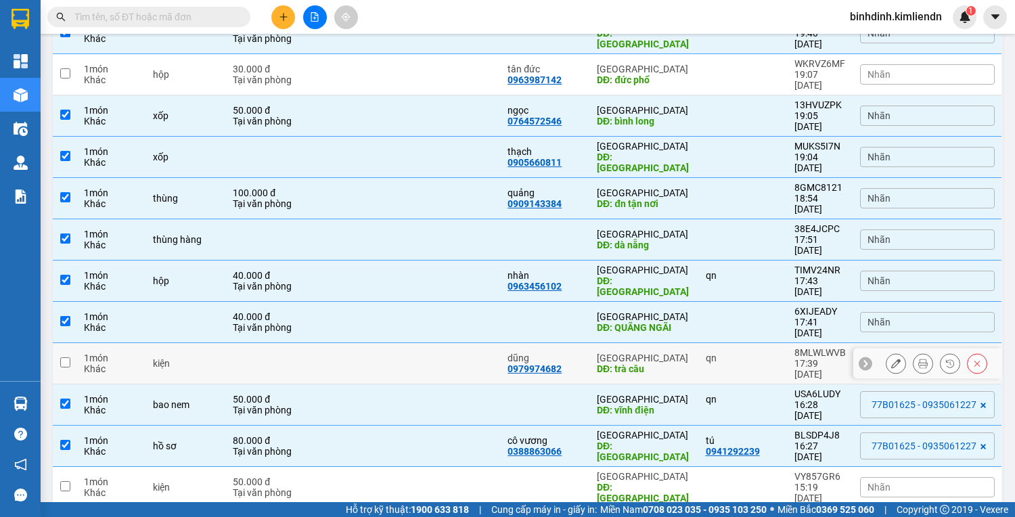
click at [394, 343] on td at bounding box center [361, 363] width 93 height 41
checkbox input "true"
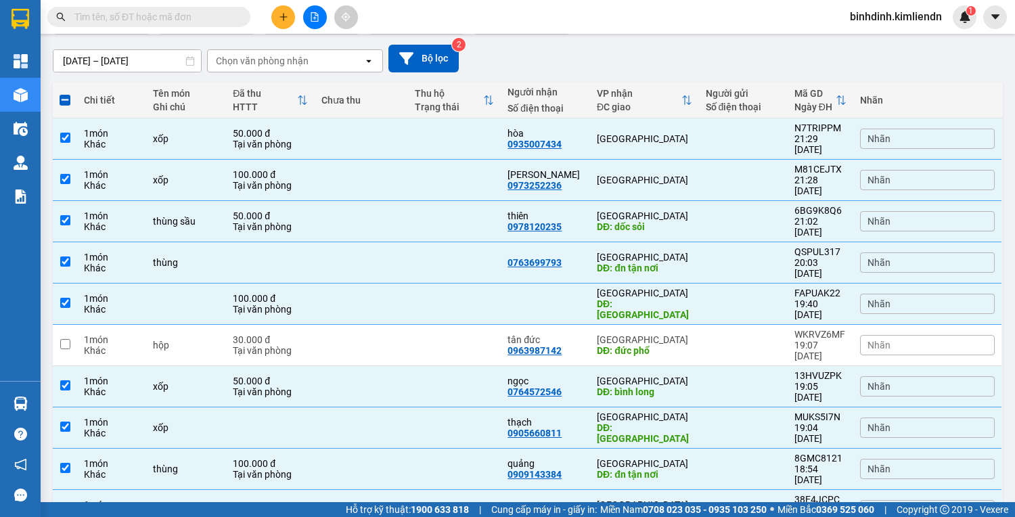
scroll to position [0, 0]
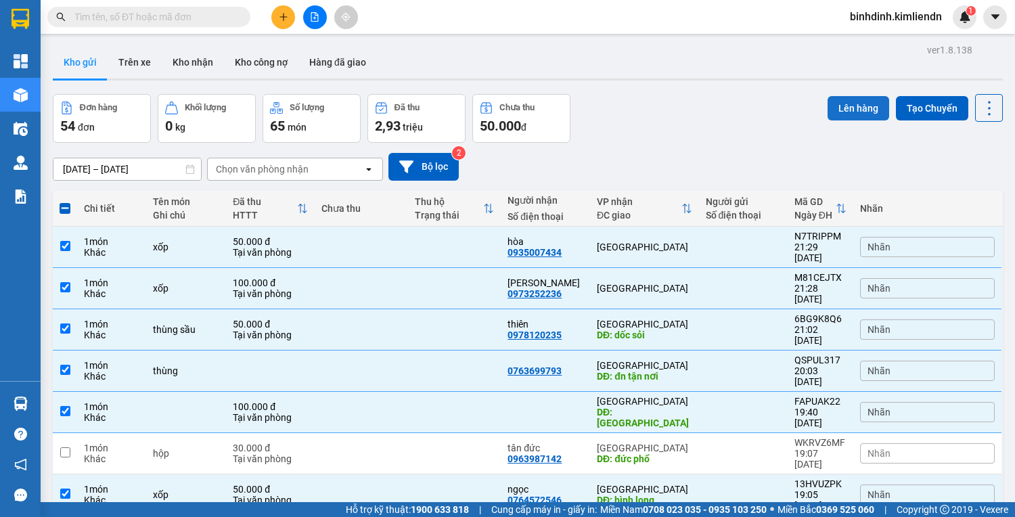
click at [839, 108] on button "Lên hàng" at bounding box center [858, 108] width 62 height 24
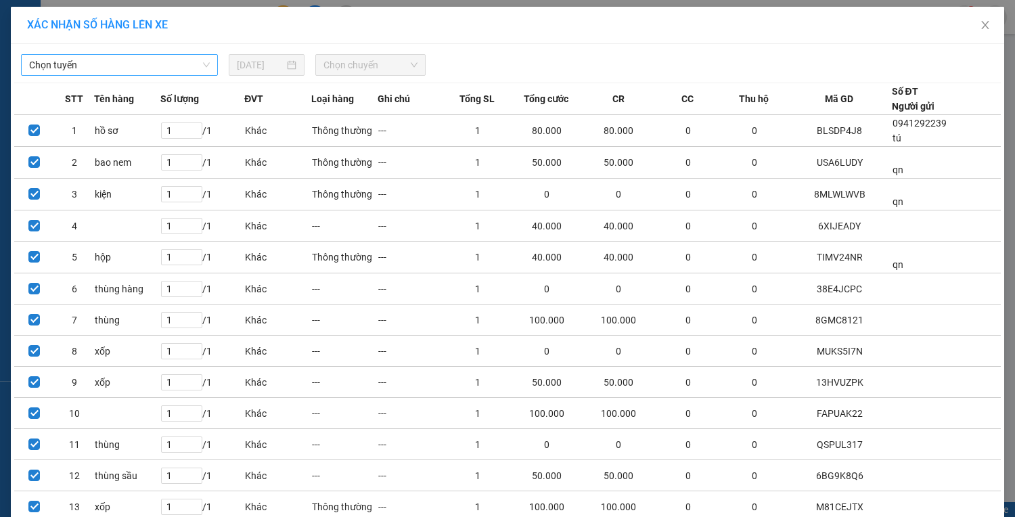
click at [124, 68] on span "Chọn tuyến" at bounding box center [119, 65] width 181 height 20
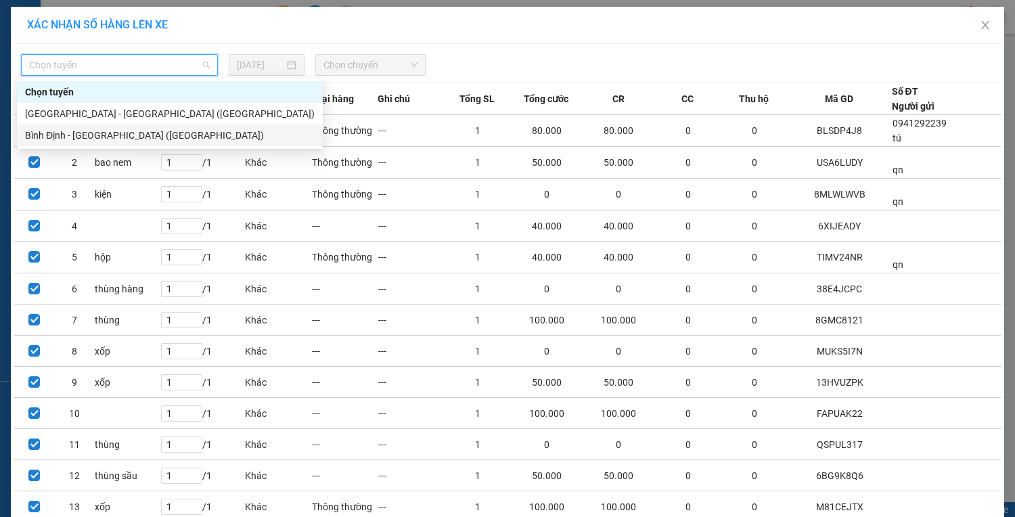
click at [108, 127] on div "Bình Định - [GEOGRAPHIC_DATA] ([GEOGRAPHIC_DATA])" at bounding box center [170, 135] width 306 height 22
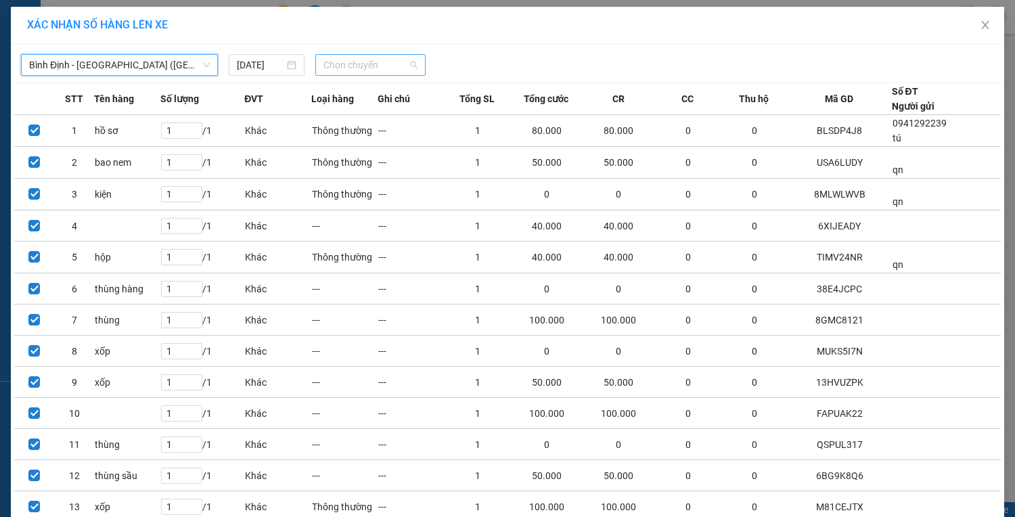
click at [396, 58] on span "Chọn chuyến" at bounding box center [370, 65] width 94 height 20
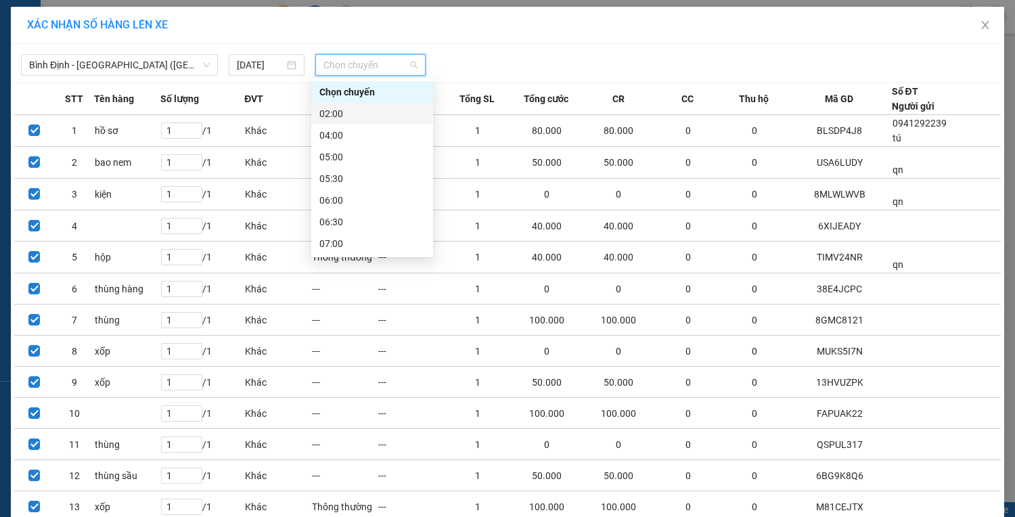
click at [360, 110] on div "02:00" at bounding box center [372, 113] width 106 height 15
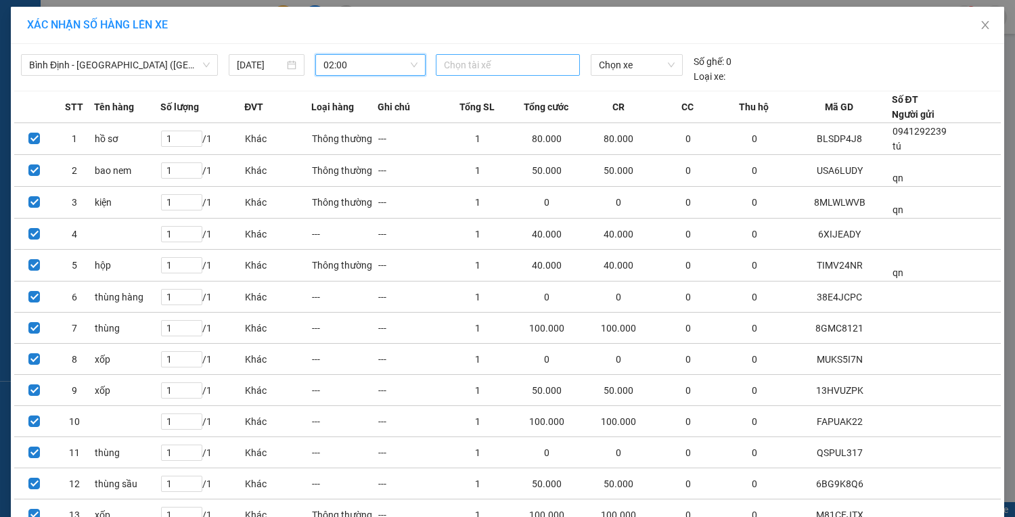
click at [480, 60] on div at bounding box center [507, 65] width 137 height 16
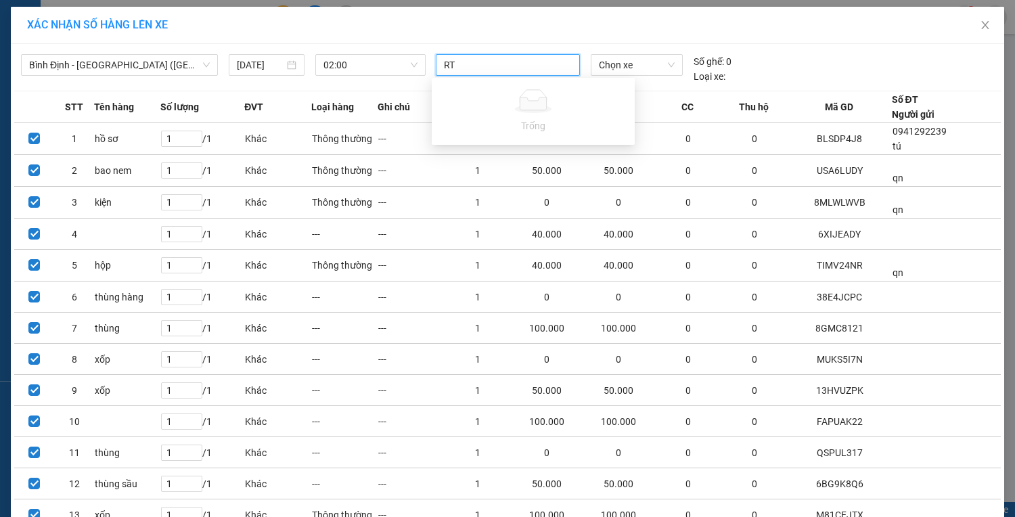
type input "R"
type input "Thi"
click at [503, 87] on div "Thi" at bounding box center [533, 91] width 187 height 15
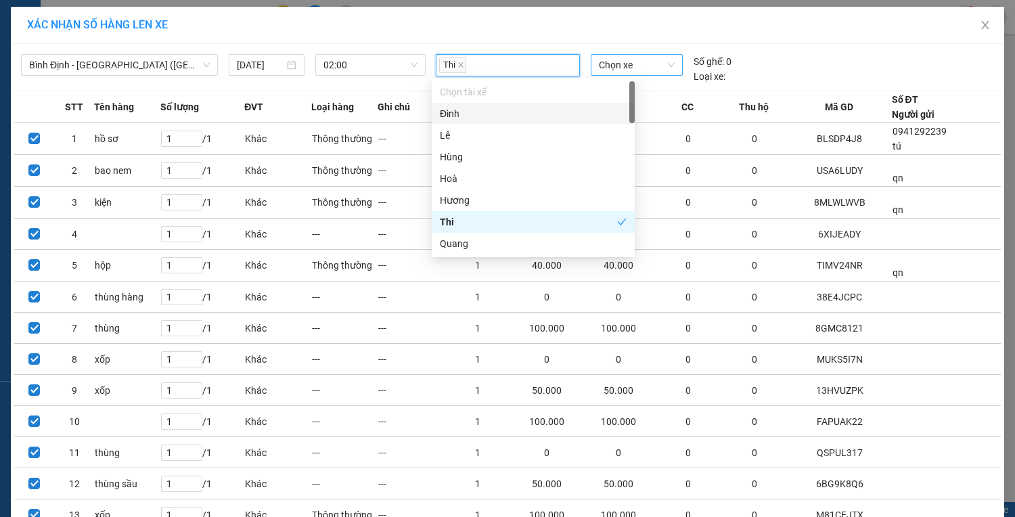
click at [655, 62] on span "Chọn xe" at bounding box center [637, 65] width 76 height 20
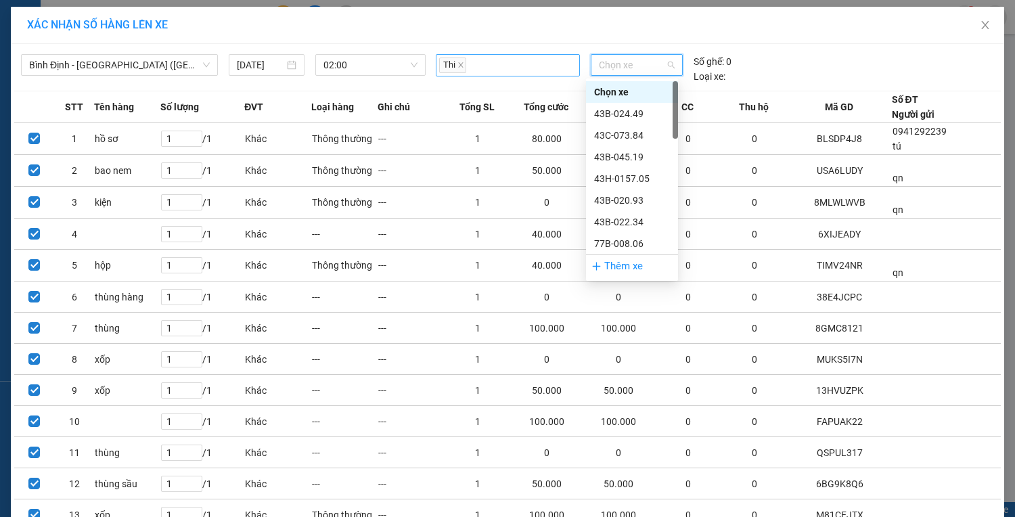
click at [499, 54] on div "Thi" at bounding box center [507, 65] width 143 height 22
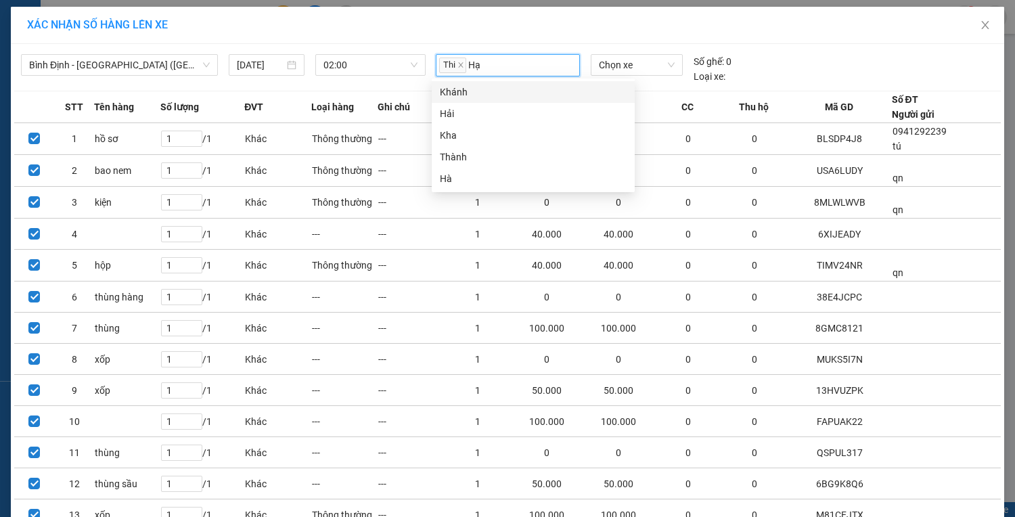
type input "H"
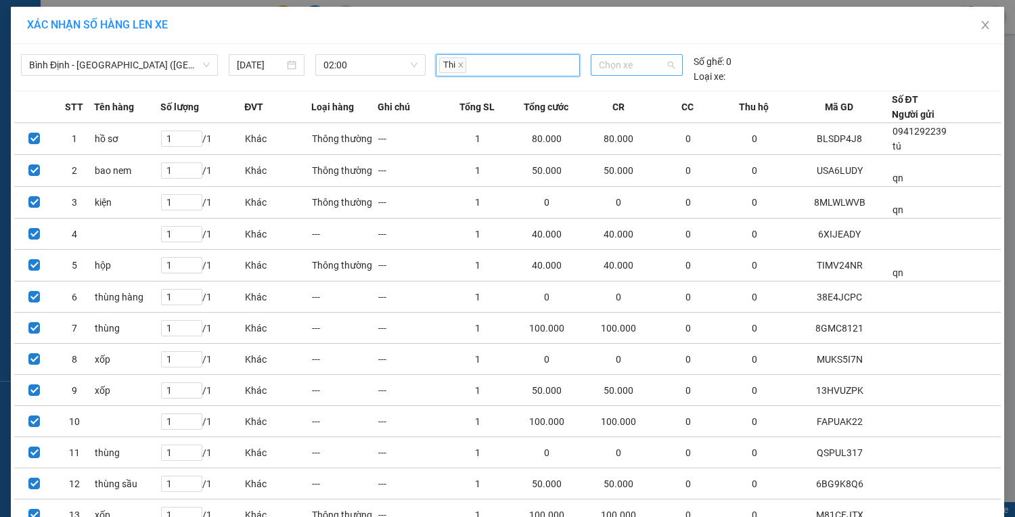
click at [650, 74] on span "Chọn xe" at bounding box center [637, 65] width 76 height 20
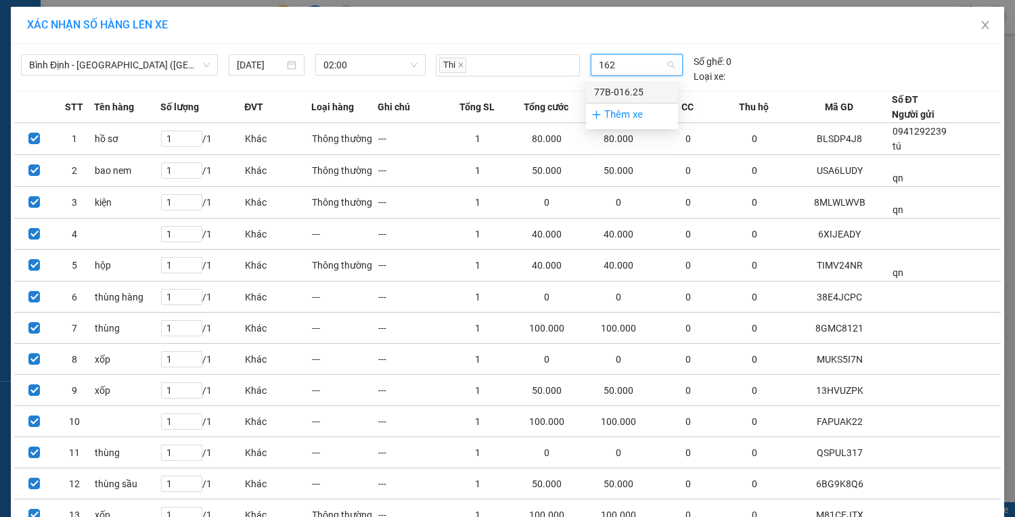
type input "1625"
click at [622, 94] on div "77B-016.25" at bounding box center [632, 92] width 76 height 15
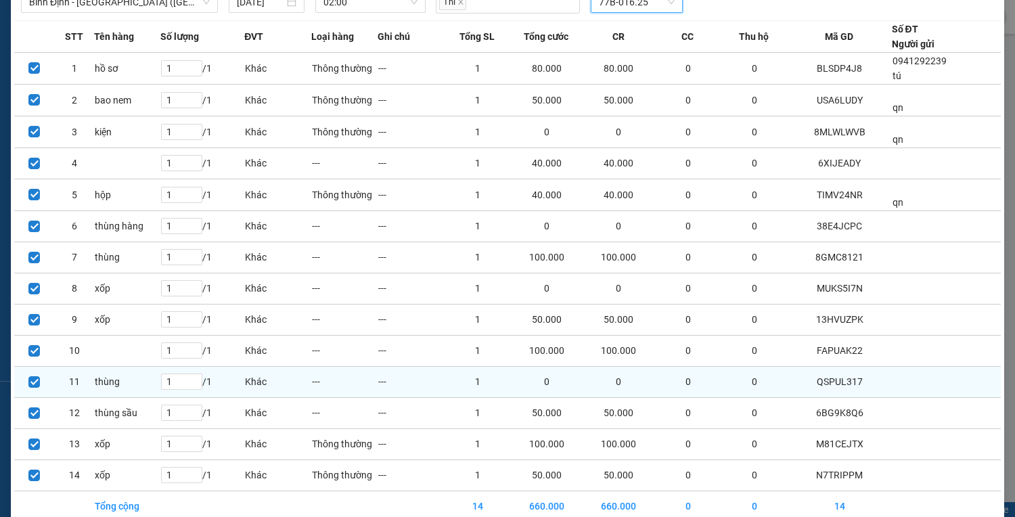
scroll to position [126, 0]
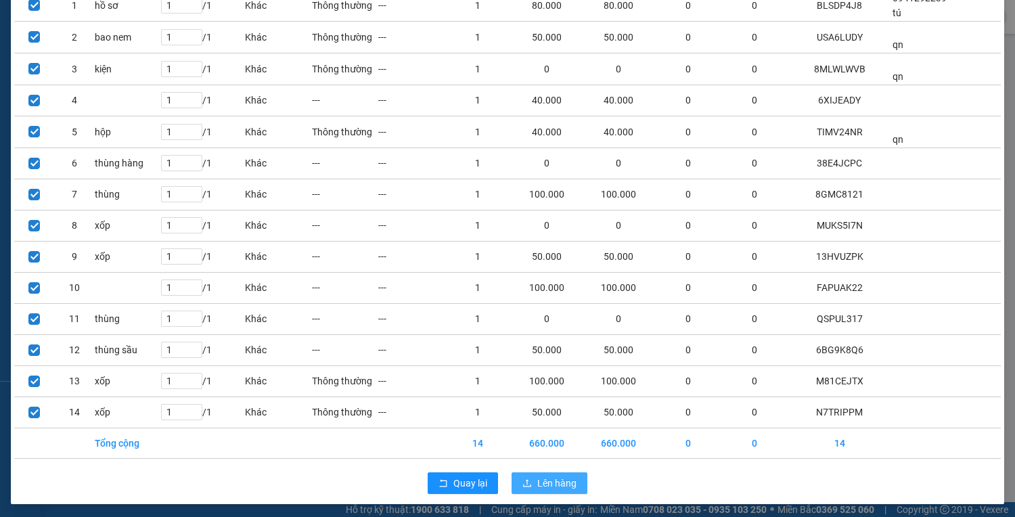
click at [539, 472] on button "Lên hàng" at bounding box center [549, 483] width 76 height 22
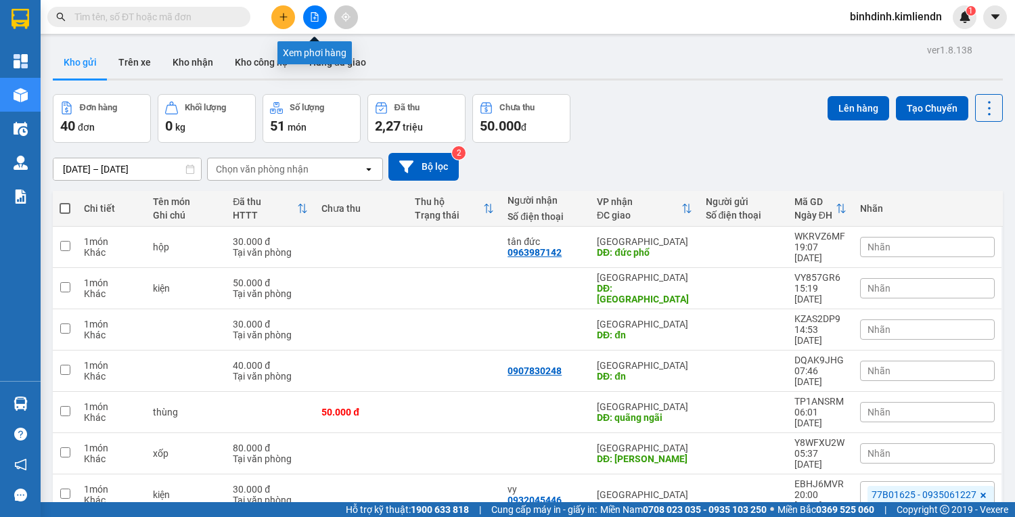
click at [318, 16] on icon "file-add" at bounding box center [314, 16] width 7 height 9
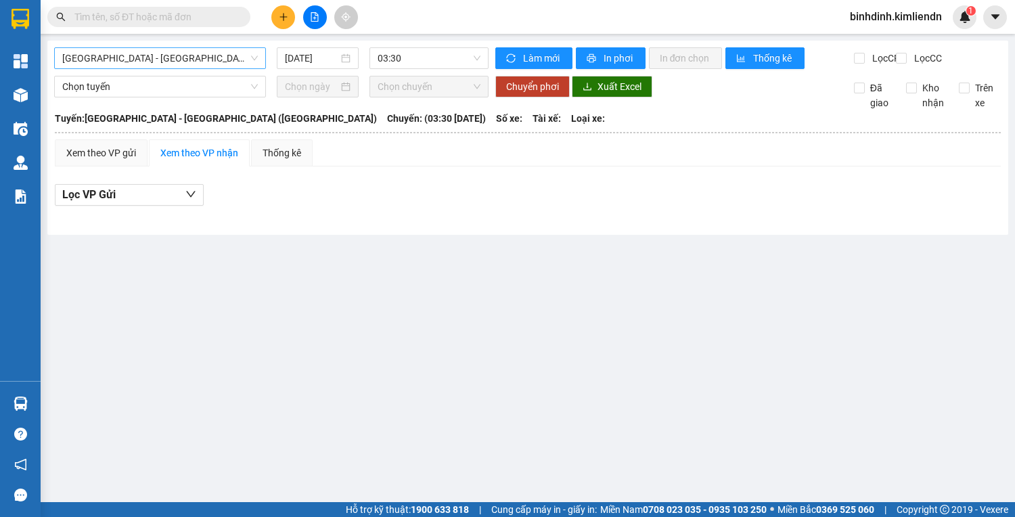
click at [181, 63] on span "[GEOGRAPHIC_DATA] - [GEOGRAPHIC_DATA] ([GEOGRAPHIC_DATA])" at bounding box center [160, 58] width 196 height 20
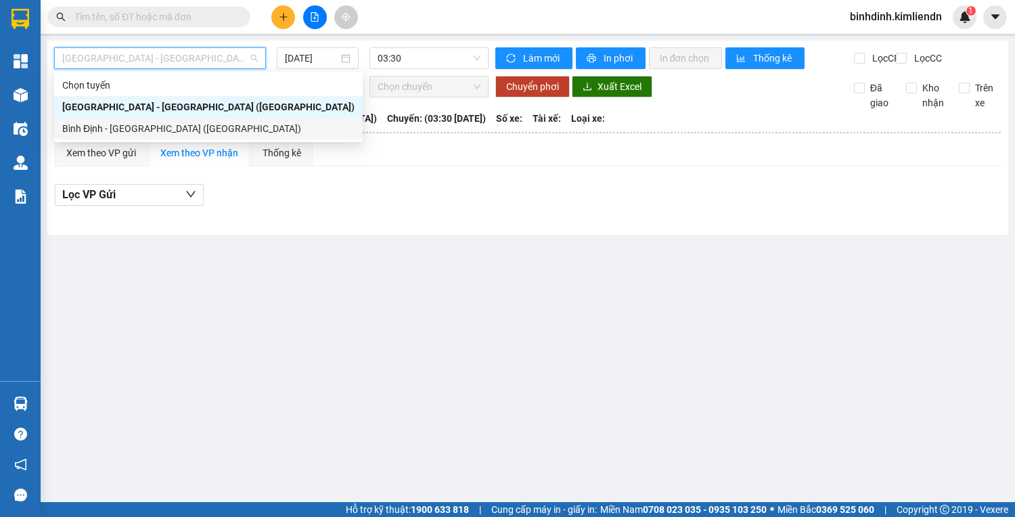
click at [125, 130] on div "Bình Định - [GEOGRAPHIC_DATA] ([GEOGRAPHIC_DATA])" at bounding box center [208, 128] width 292 height 15
type input "[DATE]"
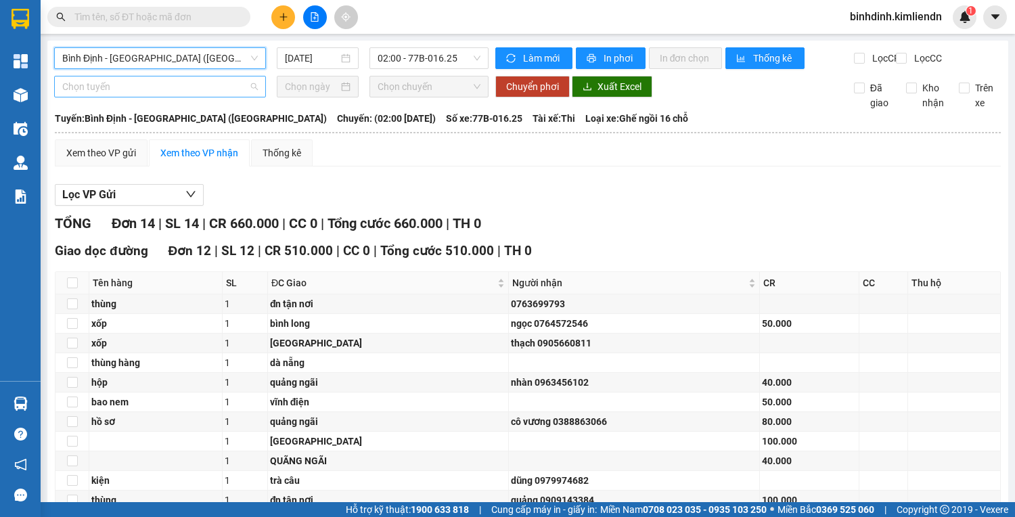
click at [154, 95] on span "Chọn tuyến" at bounding box center [160, 86] width 196 height 20
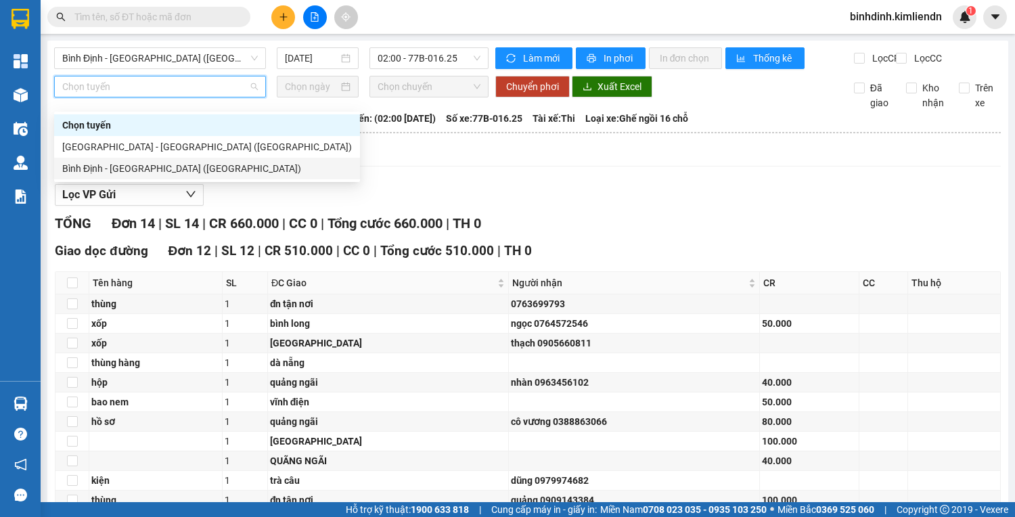
click at [133, 162] on div "Bình Định - [GEOGRAPHIC_DATA] ([GEOGRAPHIC_DATA])" at bounding box center [207, 168] width 290 height 15
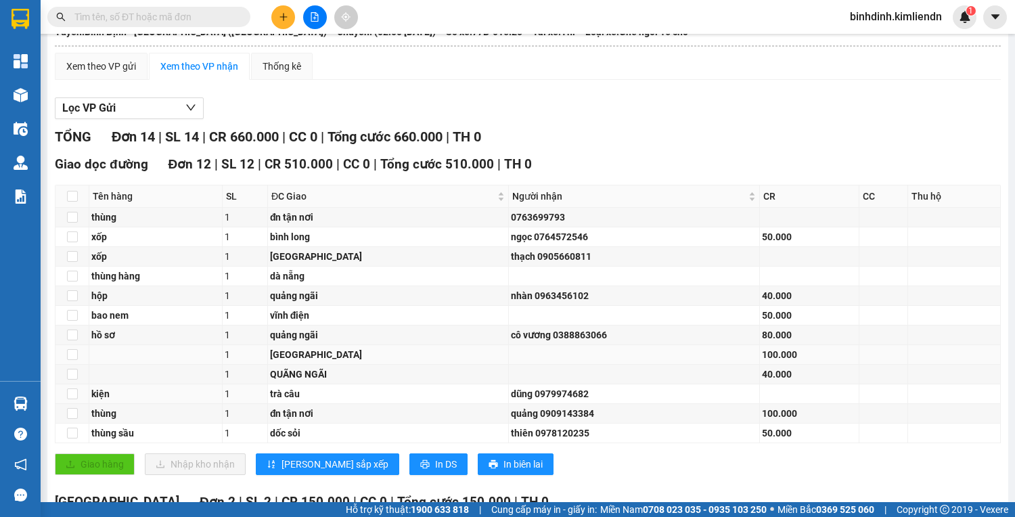
scroll to position [85, 0]
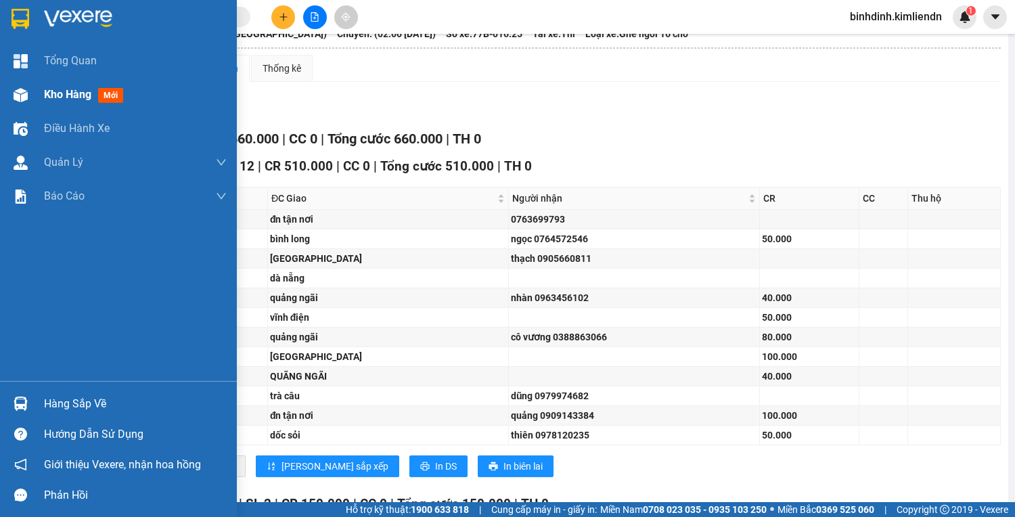
click at [30, 102] on div at bounding box center [21, 95] width 24 height 24
